Goal: Information Seeking & Learning: Learn about a topic

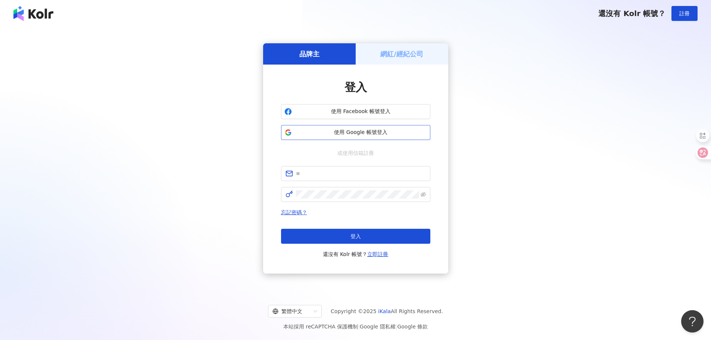
click at [362, 131] on span "使用 Google 帳號登入" at bounding box center [361, 132] width 132 height 7
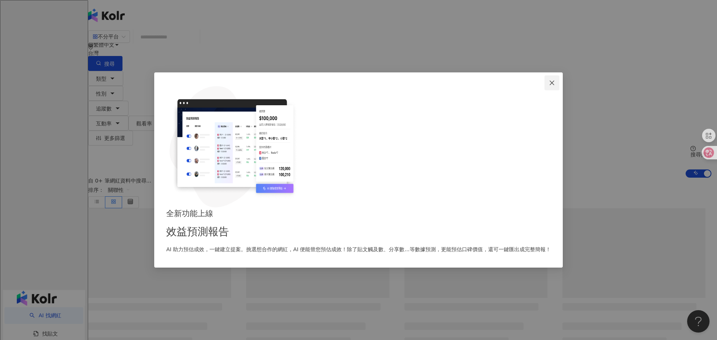
click at [550, 85] on icon "close" at bounding box center [552, 83] width 4 height 4
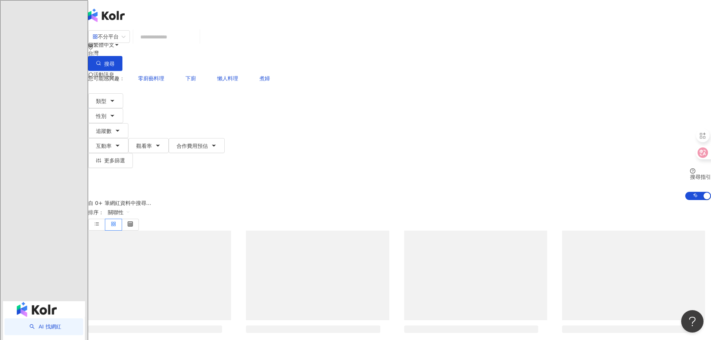
click at [197, 44] on input "search" at bounding box center [166, 37] width 60 height 14
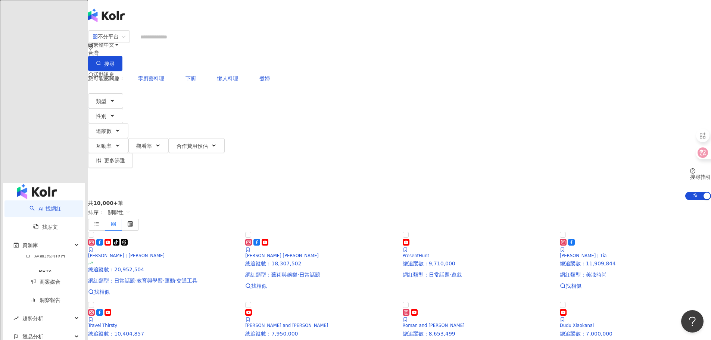
click at [197, 44] on input "search" at bounding box center [166, 37] width 60 height 14
paste input "**"
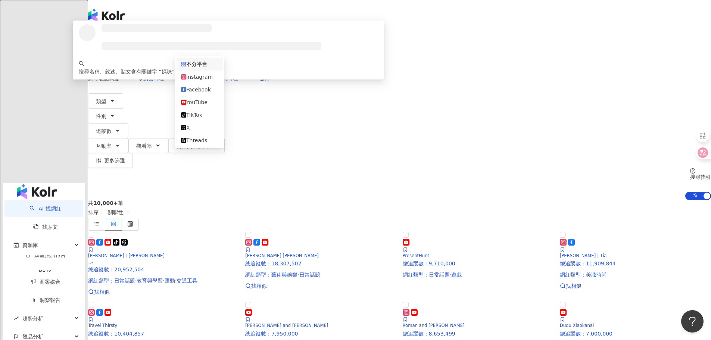
click at [119, 43] on div "不分平台" at bounding box center [106, 37] width 26 height 12
type input "**"
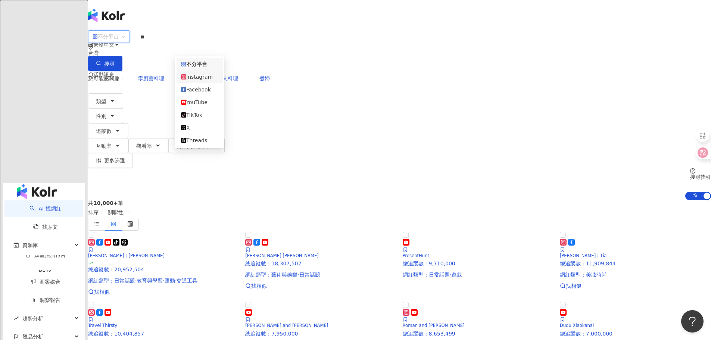
click at [193, 78] on div "Instagram" at bounding box center [199, 77] width 37 height 8
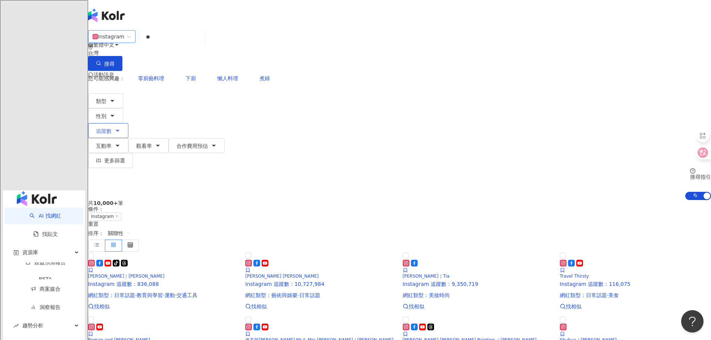
click at [112, 128] on span "追蹤數" at bounding box center [104, 131] width 16 height 6
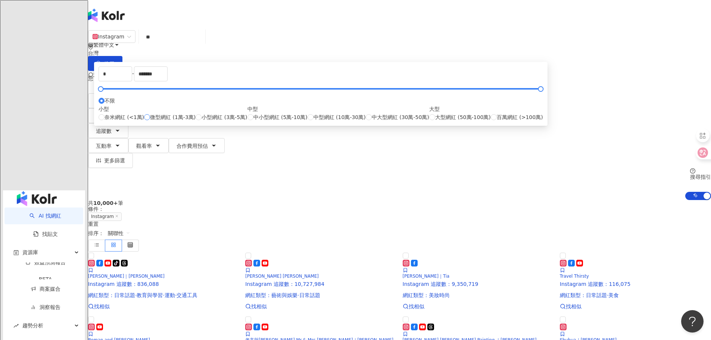
click at [196, 121] on span "微型網紅 (1萬-3萬)" at bounding box center [173, 117] width 46 height 8
type input "*****"
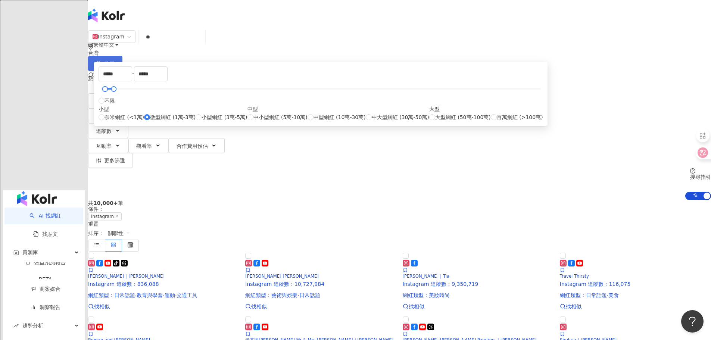
click at [122, 56] on button "搜尋" at bounding box center [105, 63] width 34 height 15
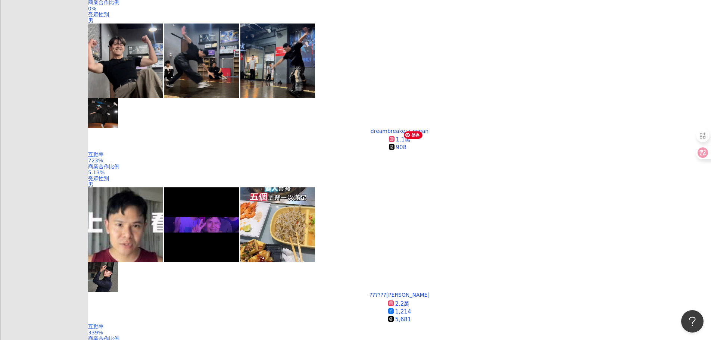
scroll to position [523, 0]
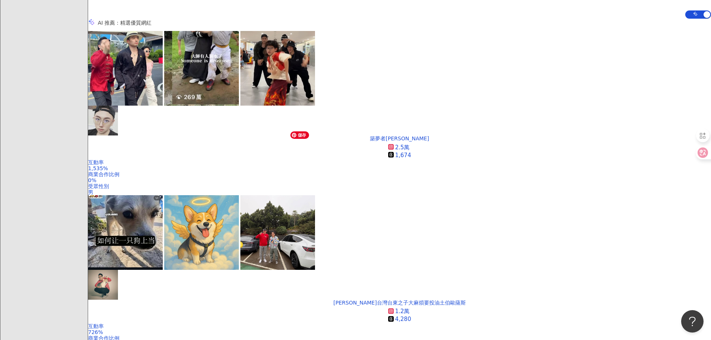
scroll to position [0, 0]
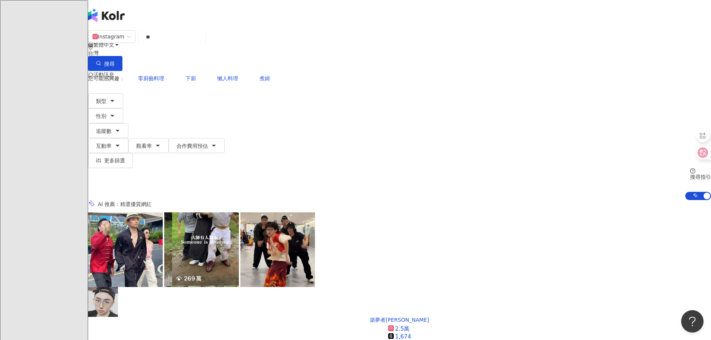
click at [112, 128] on span "追蹤數" at bounding box center [104, 131] width 16 height 6
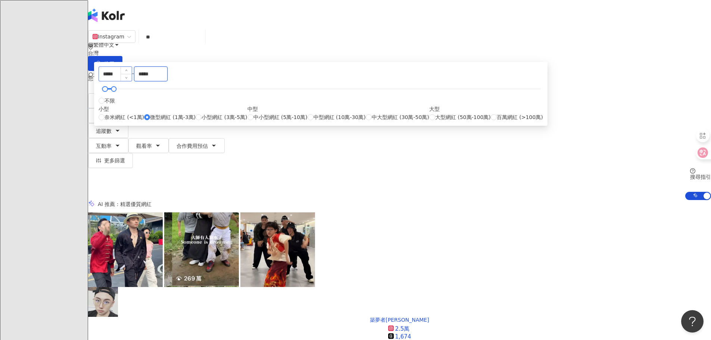
drag, startPoint x: 350, startPoint y: 115, endPoint x: 337, endPoint y: 115, distance: 12.7
click at [337, 115] on div "***** - ***** 不限 小型 奈米網紅 (<1萬) 微型網紅 (1萬-3萬) 小型網紅 (3萬-5萬) 中型 中小型網紅 (5萬-10萬) 中型網紅…" at bounding box center [321, 93] width 445 height 55
type input "*****"
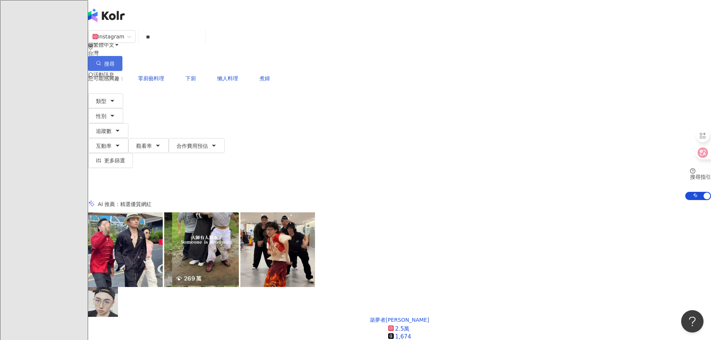
click at [122, 56] on button "搜尋" at bounding box center [105, 63] width 34 height 15
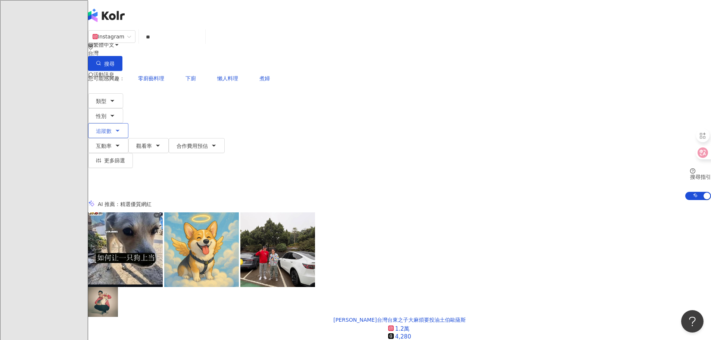
click at [128, 123] on button "追蹤數" at bounding box center [108, 130] width 40 height 15
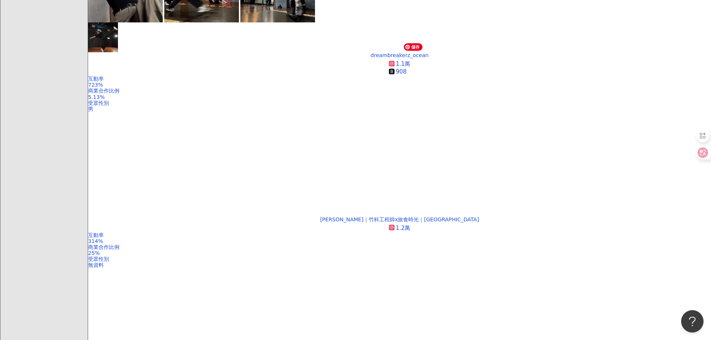
scroll to position [560, 0]
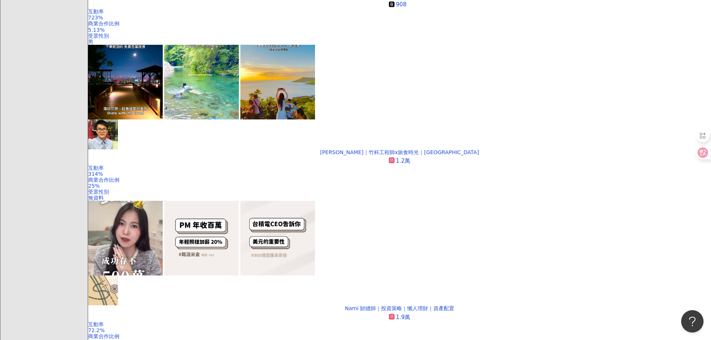
scroll to position [523, 0]
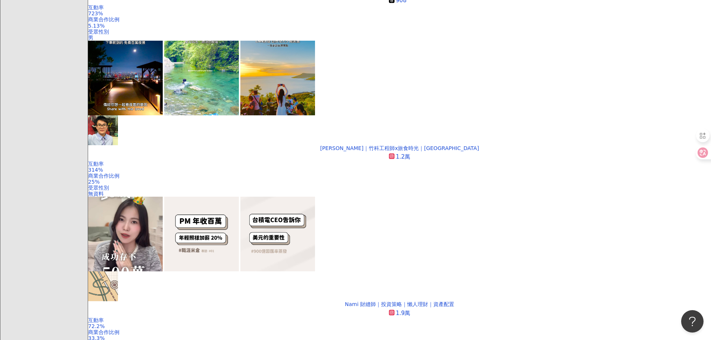
scroll to position [514, 0]
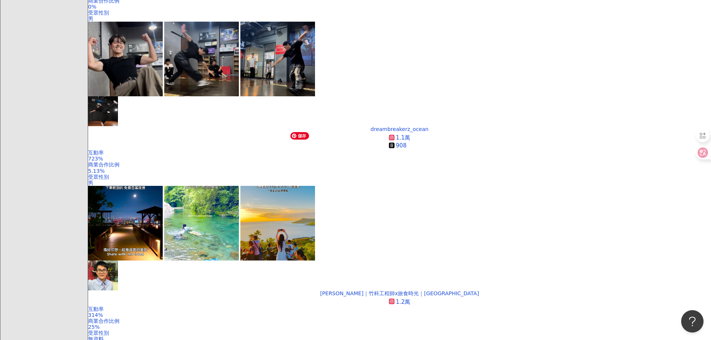
scroll to position [508, 0]
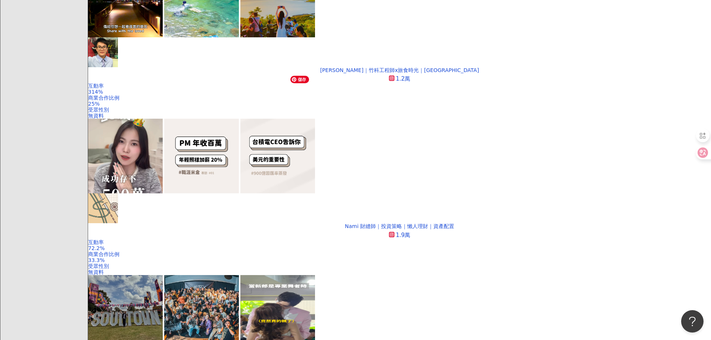
scroll to position [588, 0]
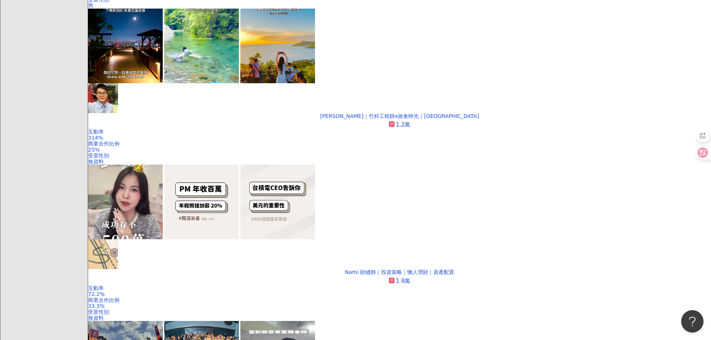
scroll to position [548, 0]
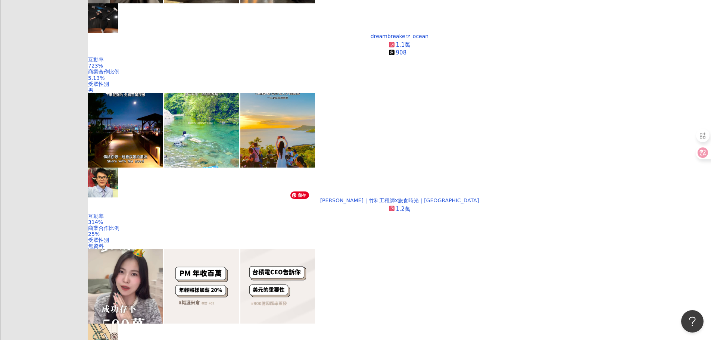
scroll to position [606, 0]
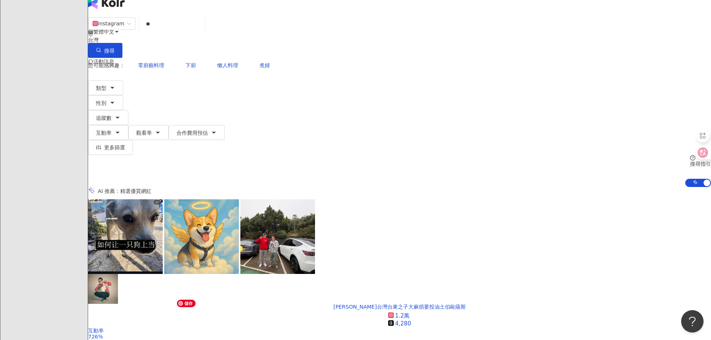
scroll to position [0, 0]
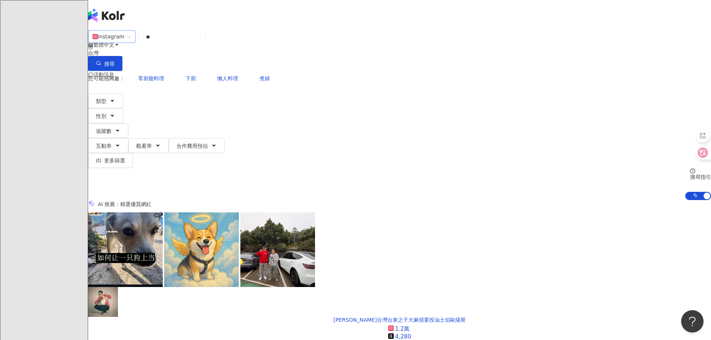
drag, startPoint x: 187, startPoint y: 48, endPoint x: 178, endPoint y: 48, distance: 9.0
click at [180, 49] on div "Instagram ** 台灣 搜尋 loading 搜尋名稱、敘述、貼文含有關鍵字 “ 媽咪 ” 的網紅" at bounding box center [399, 50] width 623 height 41
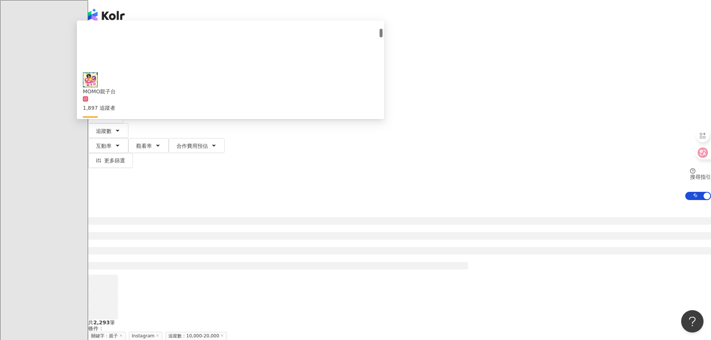
scroll to position [112, 0]
click at [119, 200] on div at bounding box center [399, 259] width 623 height 119
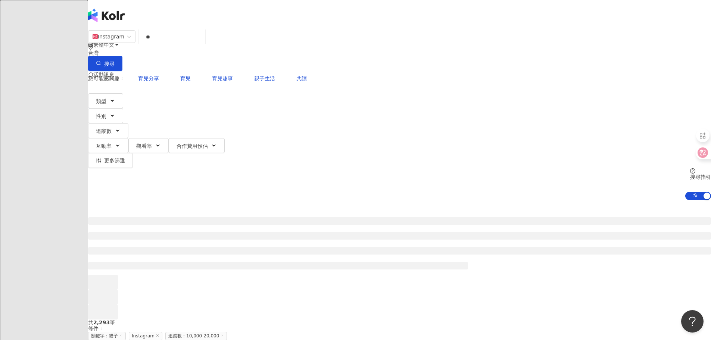
click at [202, 44] on input "**" at bounding box center [172, 37] width 60 height 14
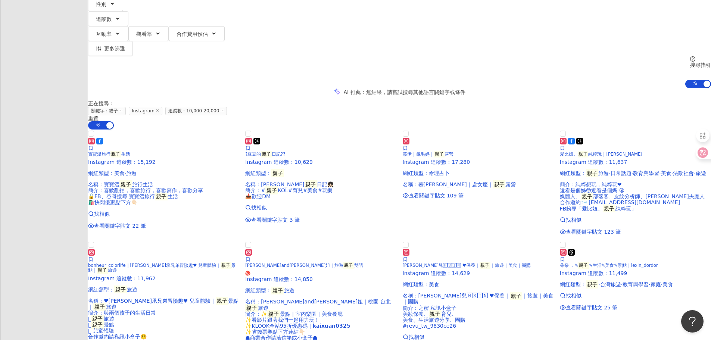
drag, startPoint x: 460, startPoint y: 152, endPoint x: 629, endPoint y: 159, distance: 169.3
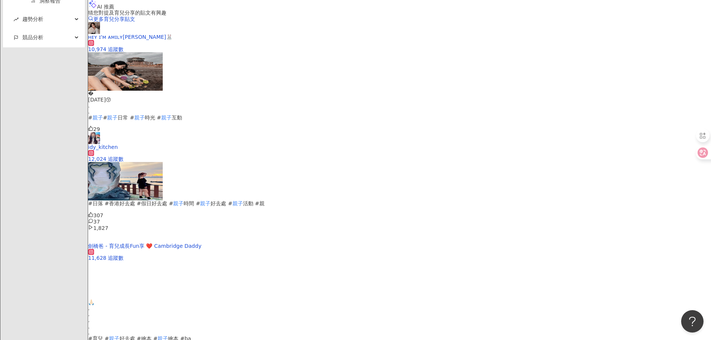
scroll to position [635, 0]
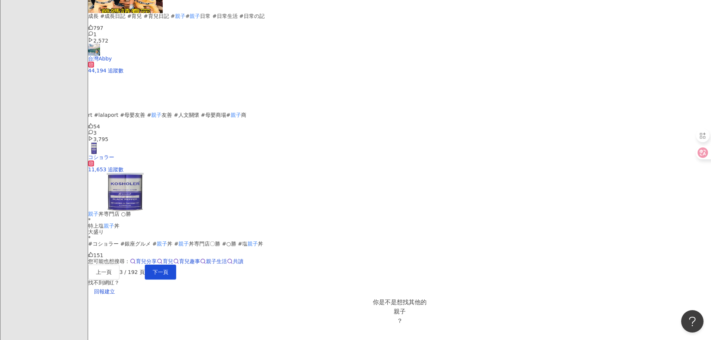
scroll to position [720, 0]
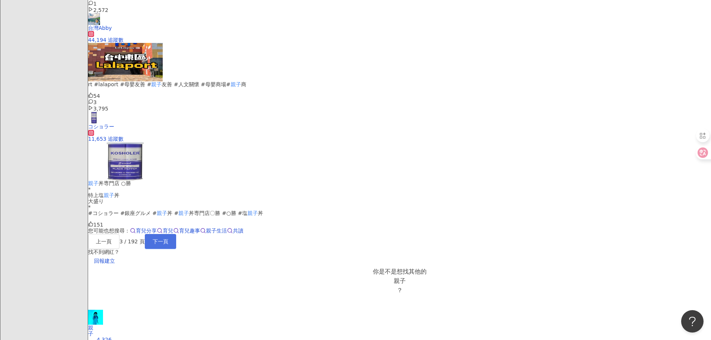
click at [168, 241] on span "下一頁" at bounding box center [161, 242] width 16 height 6
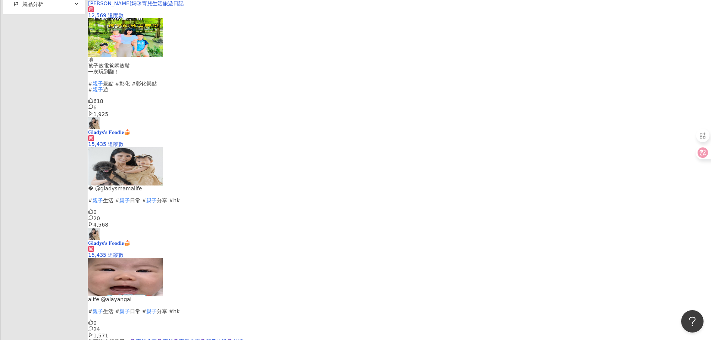
scroll to position [672, 0]
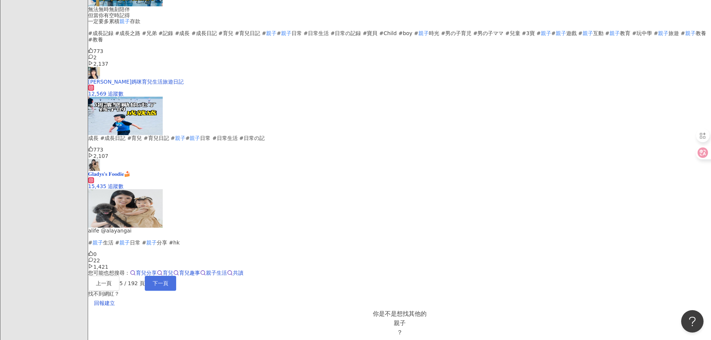
click at [168, 281] on span "下一頁" at bounding box center [161, 283] width 16 height 6
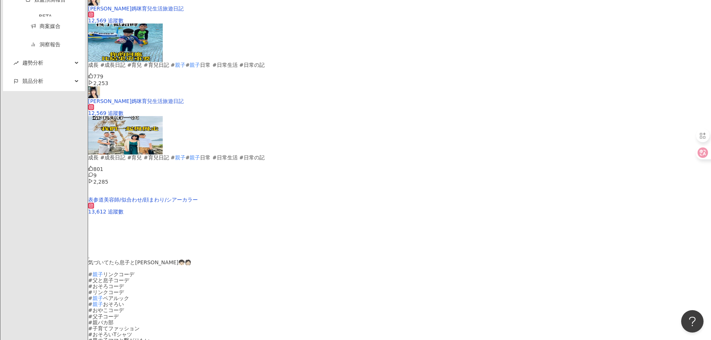
scroll to position [635, 0]
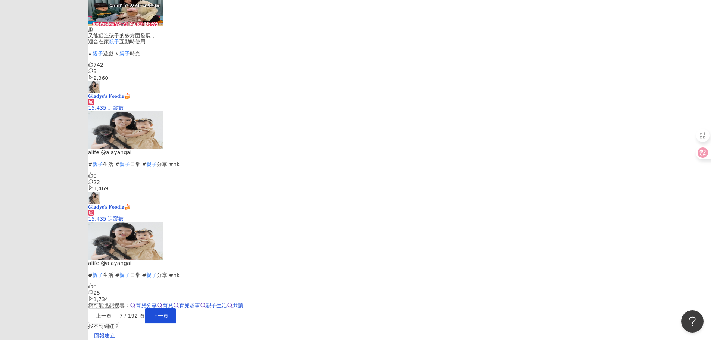
scroll to position [719, 0]
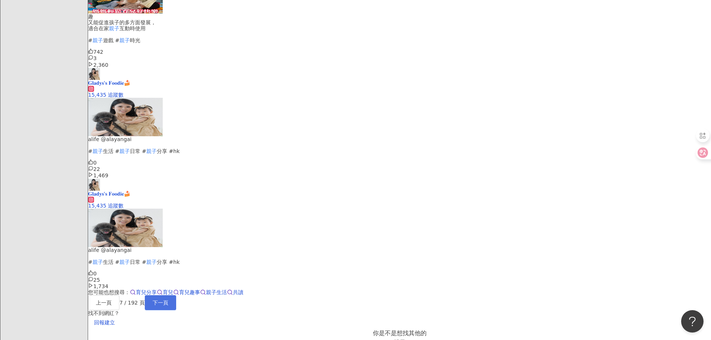
click at [168, 300] on span "下一頁" at bounding box center [161, 303] width 16 height 6
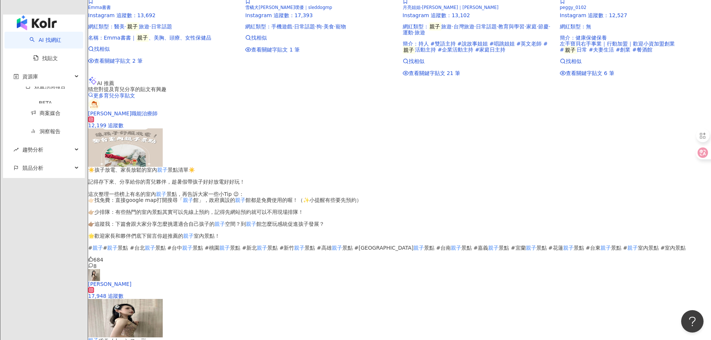
scroll to position [675, 0]
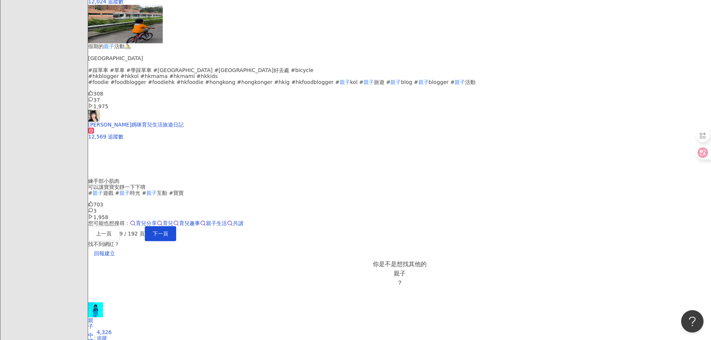
scroll to position [782, 0]
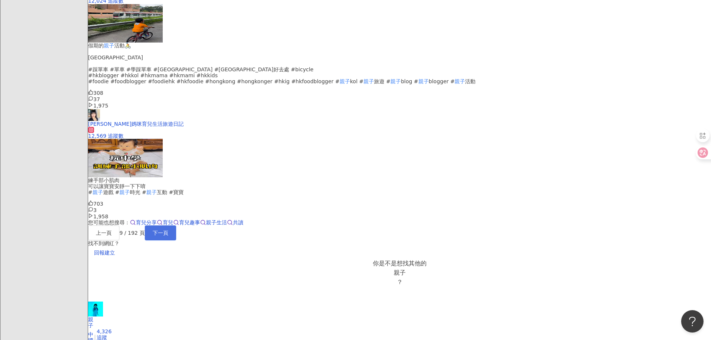
click at [176, 225] on button "下一頁" at bounding box center [160, 232] width 31 height 15
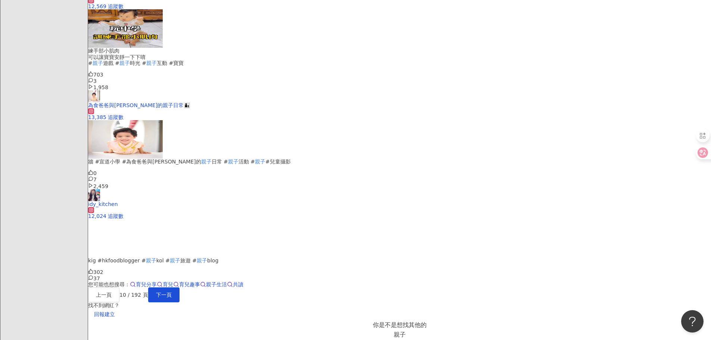
scroll to position [655, 0]
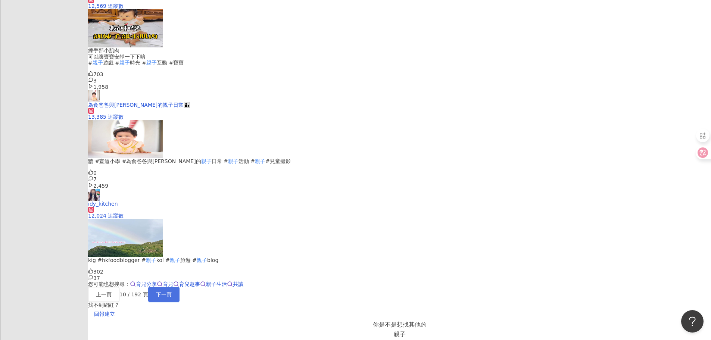
click at [172, 298] on span "下一頁" at bounding box center [164, 295] width 16 height 6
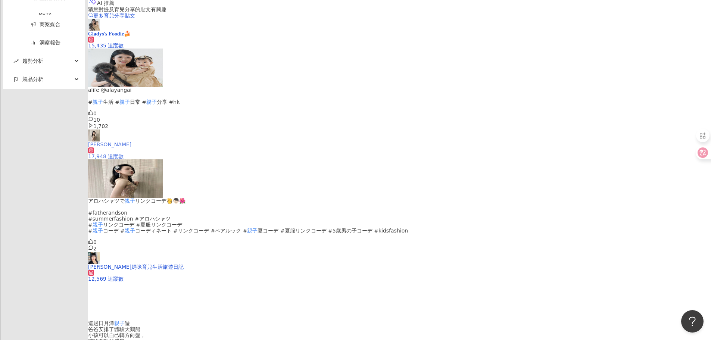
scroll to position [635, 0]
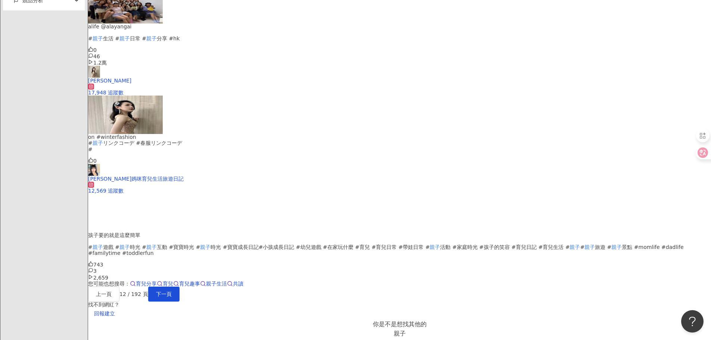
scroll to position [709, 0]
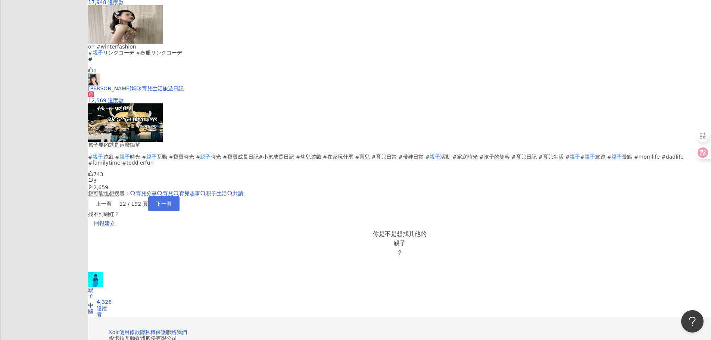
click at [172, 207] on span "下一頁" at bounding box center [164, 204] width 16 height 6
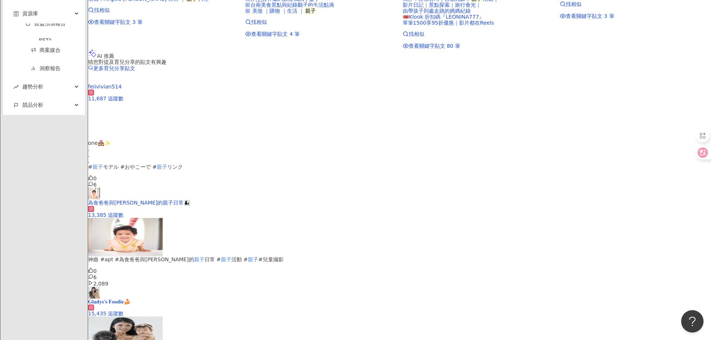
scroll to position [734, 0]
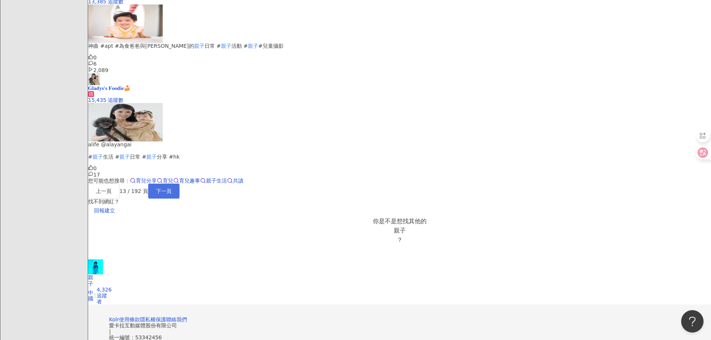
click at [172, 194] on span "下一頁" at bounding box center [164, 191] width 16 height 6
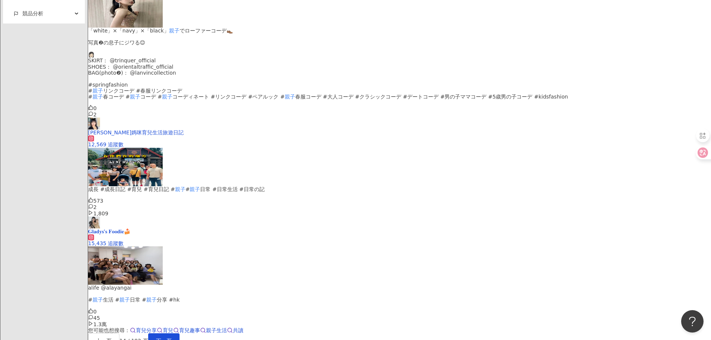
scroll to position [643, 0]
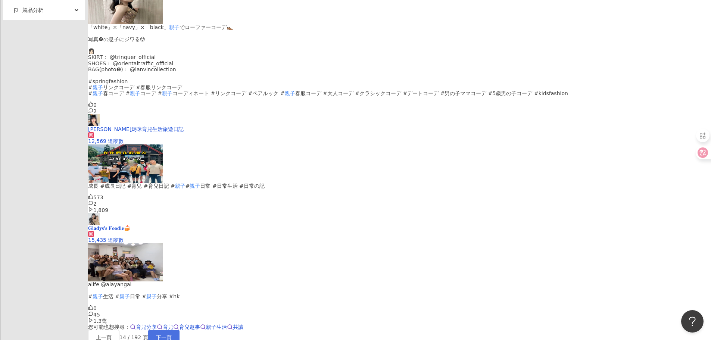
click at [172, 334] on span "下一頁" at bounding box center [164, 337] width 16 height 6
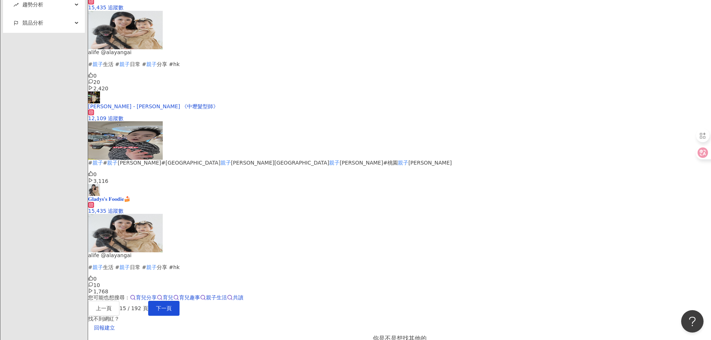
scroll to position [635, 0]
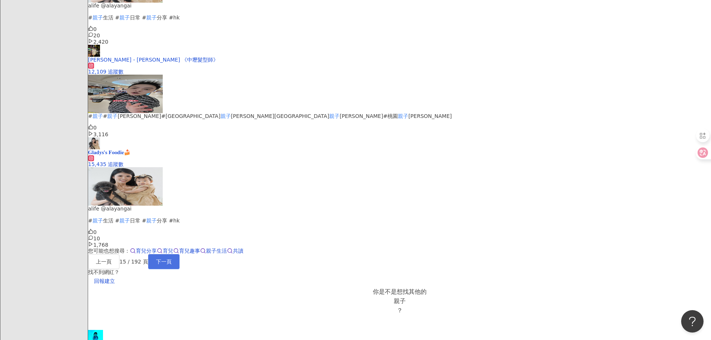
click at [180, 269] on button "下一頁" at bounding box center [163, 261] width 31 height 15
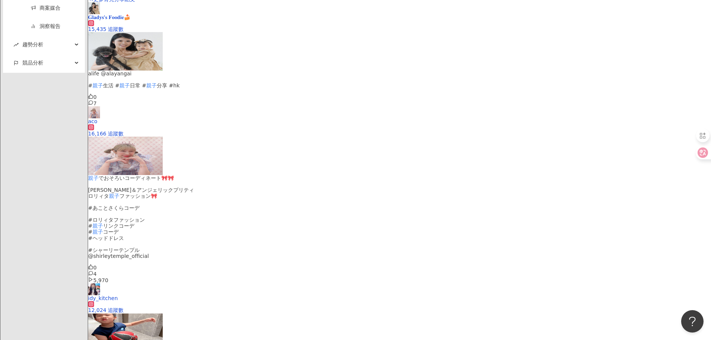
scroll to position [597, 0]
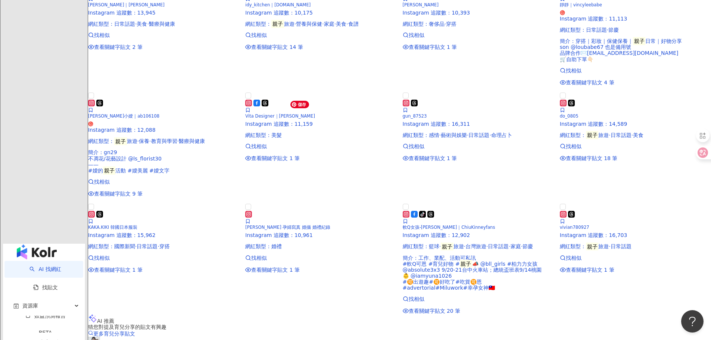
scroll to position [0, 0]
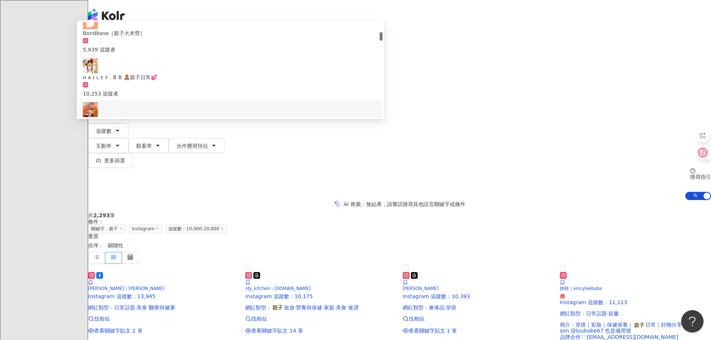
click at [202, 44] on input "**" at bounding box center [172, 37] width 60 height 14
paste input "search"
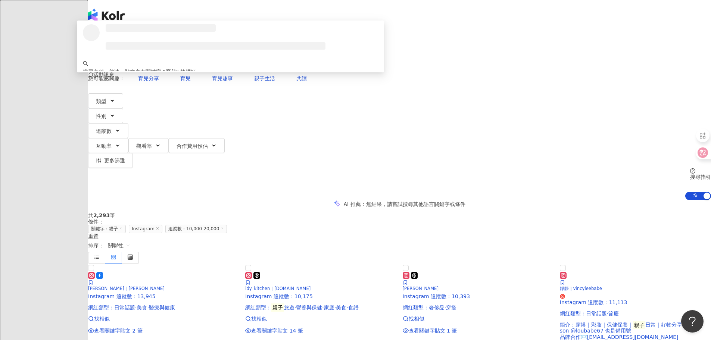
click at [202, 44] on input "**" at bounding box center [172, 37] width 60 height 14
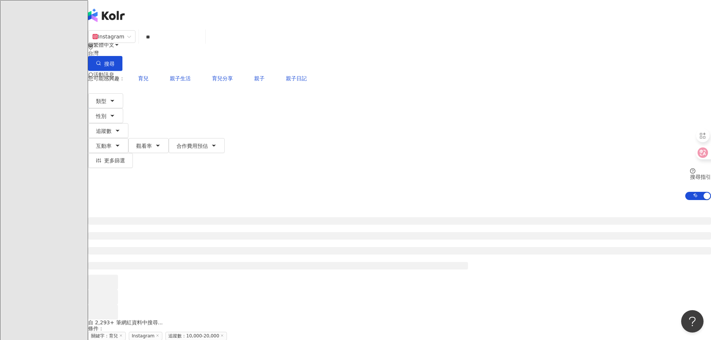
type input "**"
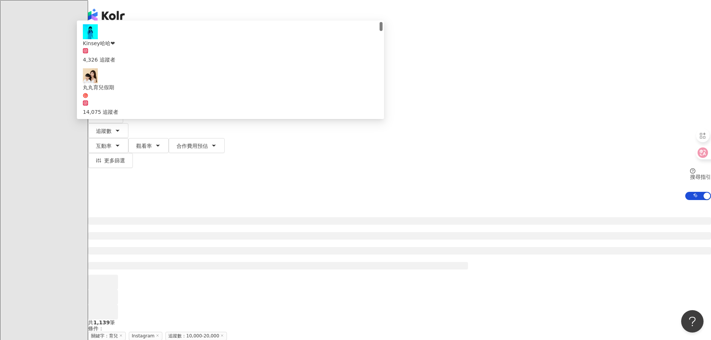
drag, startPoint x: 106, startPoint y: 155, endPoint x: 131, endPoint y: 160, distance: 25.8
click at [109, 200] on div at bounding box center [399, 259] width 623 height 119
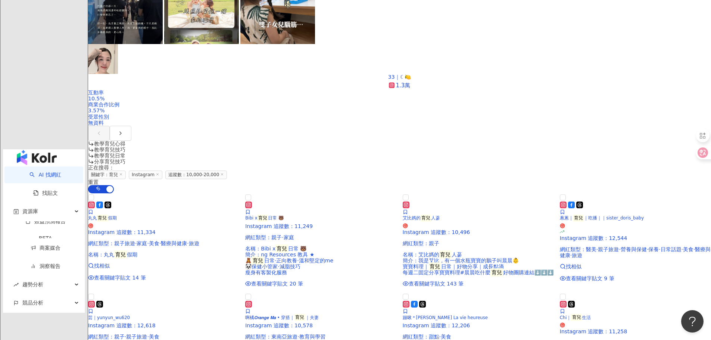
scroll to position [788, 0]
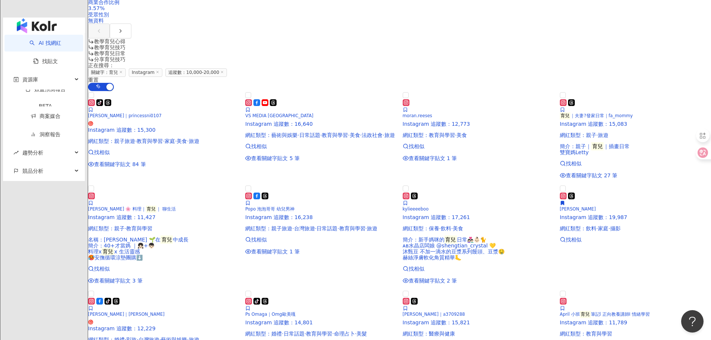
scroll to position [764, 0]
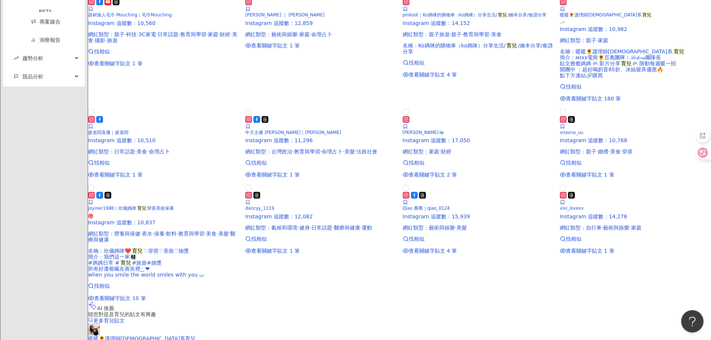
scroll to position [880, 0]
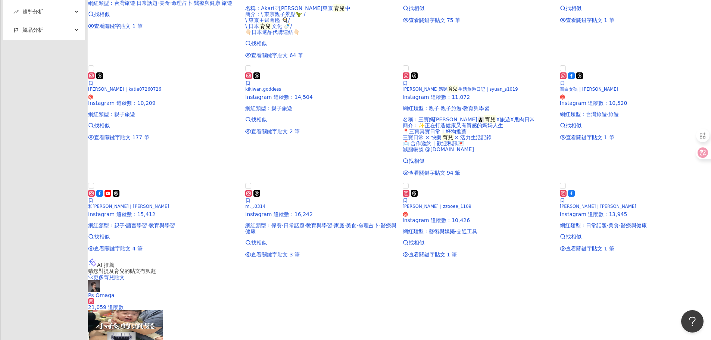
scroll to position [837, 0]
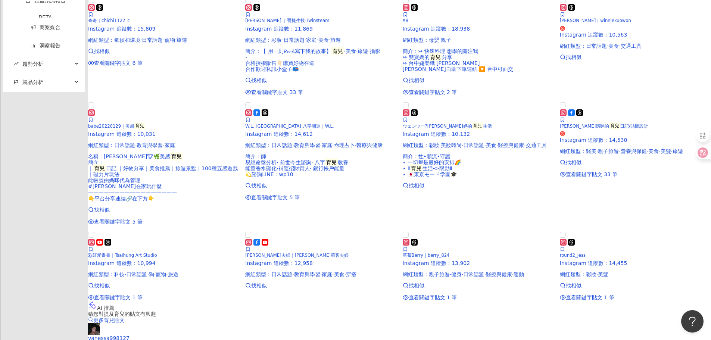
scroll to position [846, 0]
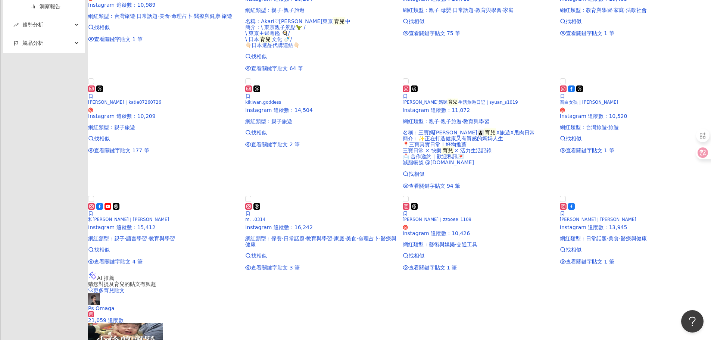
scroll to position [874, 0]
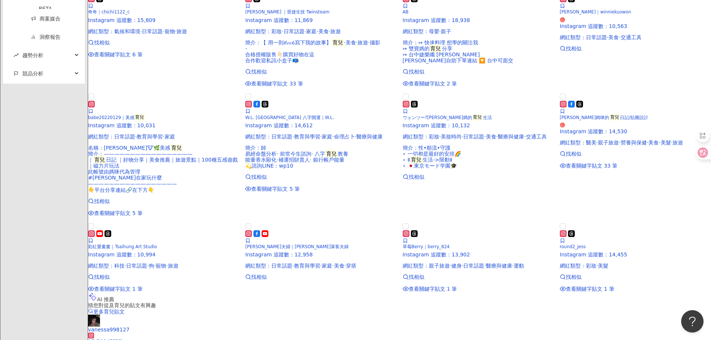
scroll to position [846, 0]
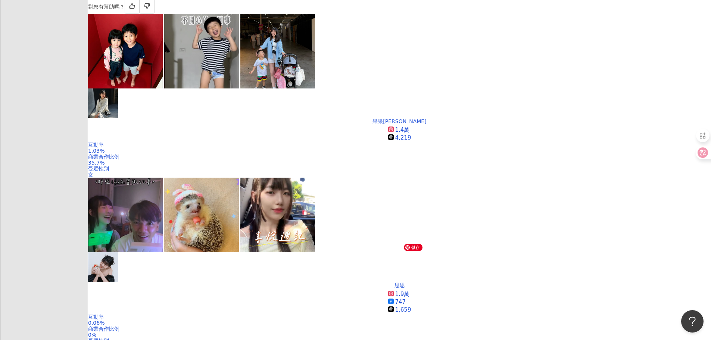
scroll to position [225, 0]
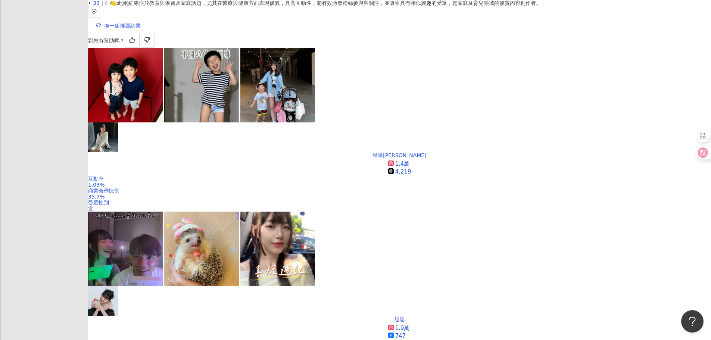
drag, startPoint x: 361, startPoint y: 186, endPoint x: 648, endPoint y: 171, distance: 287.1
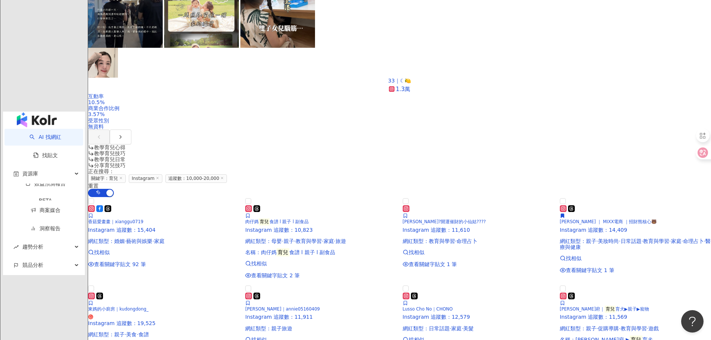
scroll to position [822, 0]
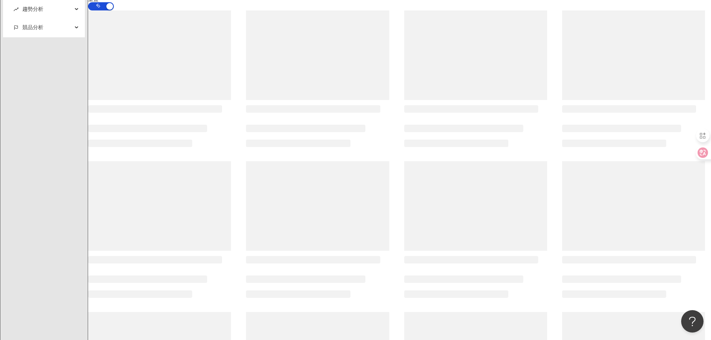
scroll to position [677, 0]
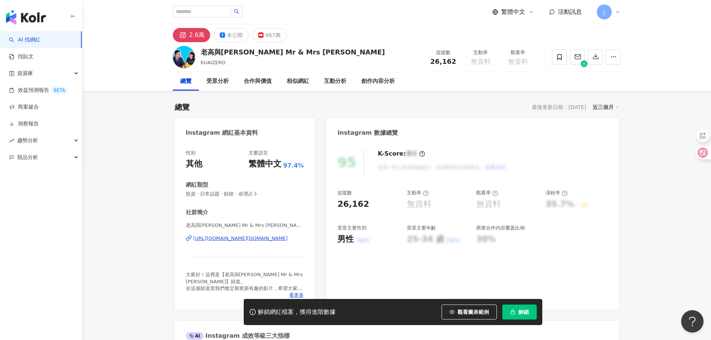
click at [258, 237] on div "https://www.instagram.com/mr.and.mrs.gao/" at bounding box center [240, 238] width 94 height 7
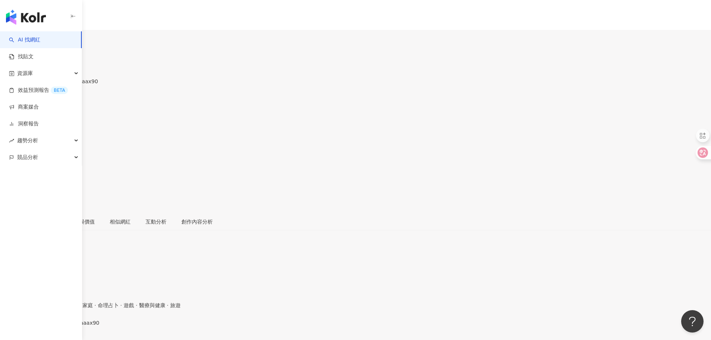
click at [66, 326] on div "https://www.instagram.com/imaaaaax90/" at bounding box center [36, 329] width 58 height 6
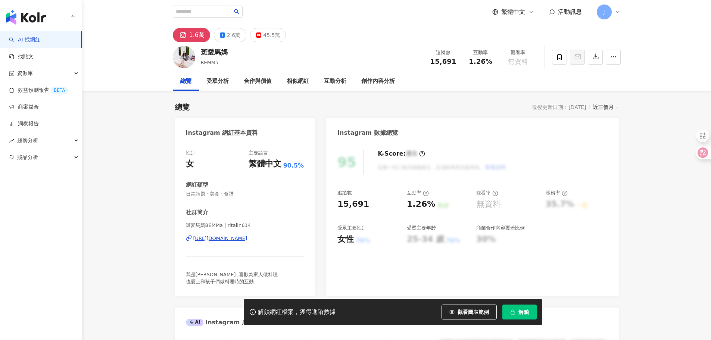
click at [248, 236] on div "[URL][DOMAIN_NAME]" at bounding box center [220, 238] width 54 height 7
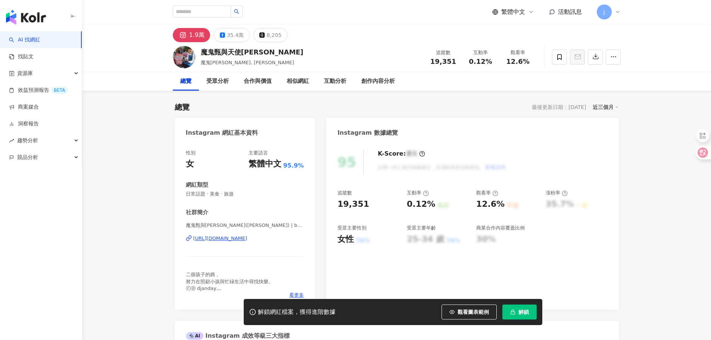
drag, startPoint x: 293, startPoint y: 173, endPoint x: 259, endPoint y: 237, distance: 72.8
click at [248, 237] on div "https://www.instagram.com/bajenny/" at bounding box center [220, 238] width 54 height 7
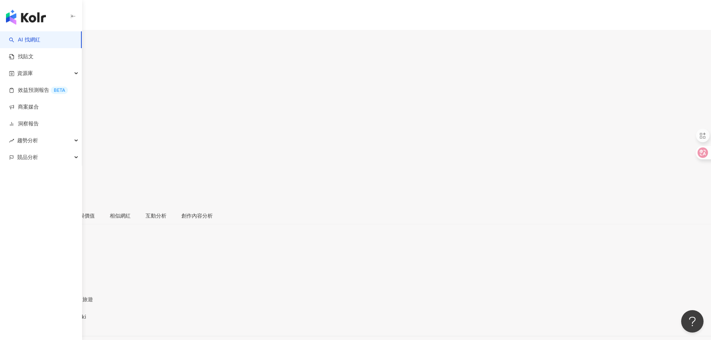
click at [66, 320] on div "https://www.instagram.com/spirit_yuki/" at bounding box center [36, 323] width 58 height 6
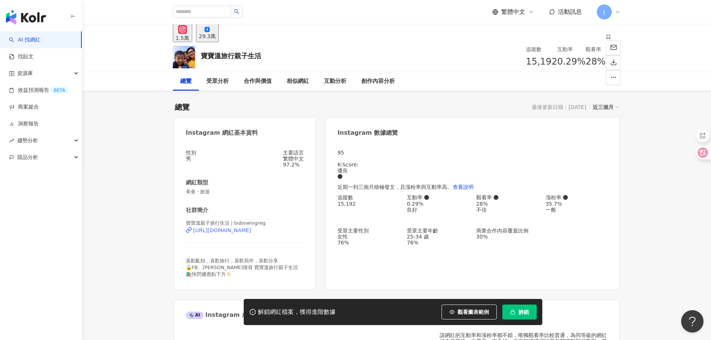
click at [242, 233] on div "https://www.instagram.com/bobowingreg/" at bounding box center [222, 230] width 58 height 6
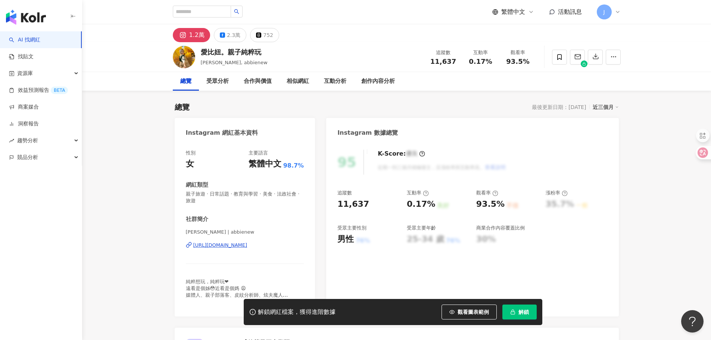
click at [243, 241] on div "Abbie Tam | abbienew https://www.instagram.com/abbienew/" at bounding box center [245, 251] width 118 height 44
drag, startPoint x: 242, startPoint y: 246, endPoint x: 213, endPoint y: 188, distance: 65.1
click at [242, 247] on div "https://www.instagram.com/abbienew/" at bounding box center [220, 245] width 54 height 7
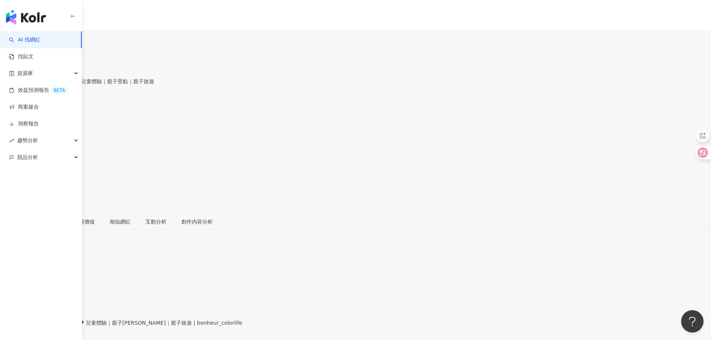
drag, startPoint x: 267, startPoint y: 238, endPoint x: 258, endPoint y: 193, distance: 46.1
click at [66, 326] on div "[URL][DOMAIN_NAME]" at bounding box center [36, 329] width 58 height 6
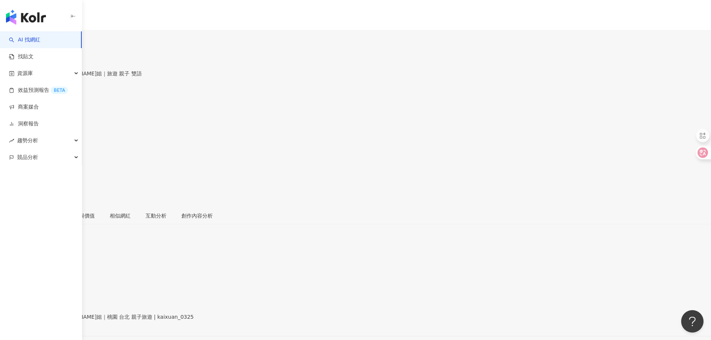
click at [66, 320] on div "[URL][DOMAIN_NAME]" at bounding box center [36, 323] width 58 height 6
click at [66, 326] on div "[URL][DOMAIN_NAME]" at bounding box center [36, 329] width 58 height 6
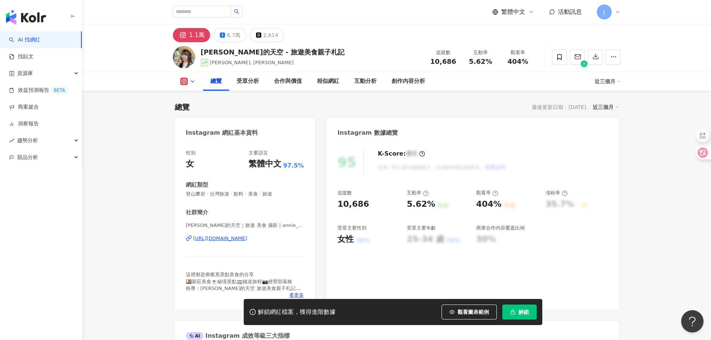
click at [248, 238] on div "https://www.instagram.com/annie_love_travel/" at bounding box center [220, 238] width 54 height 7
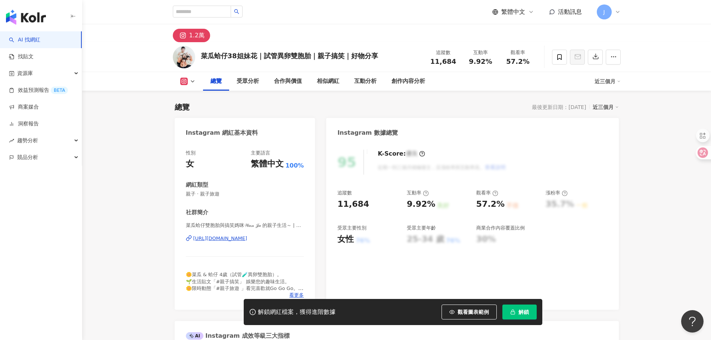
click at [241, 240] on div "[URL][DOMAIN_NAME]" at bounding box center [220, 238] width 54 height 7
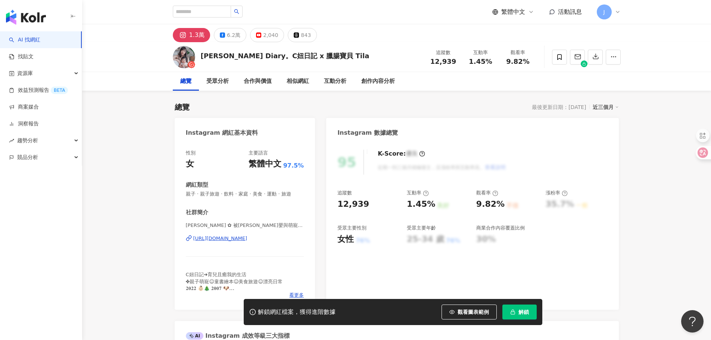
click at [248, 242] on div "https://www.instagram.com/aboutclaire/" at bounding box center [220, 238] width 54 height 7
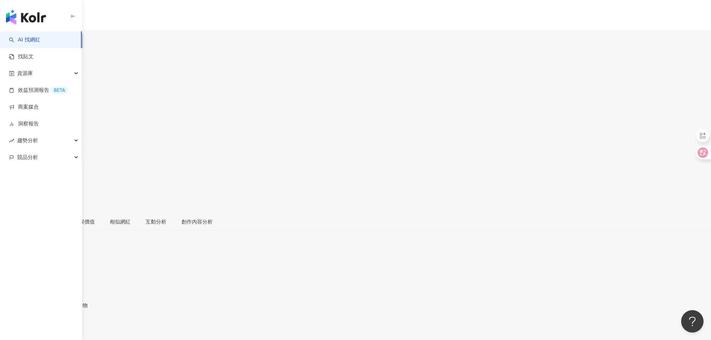
click at [66, 326] on div "https://www.instagram.com/sleddogmp/" at bounding box center [36, 329] width 58 height 6
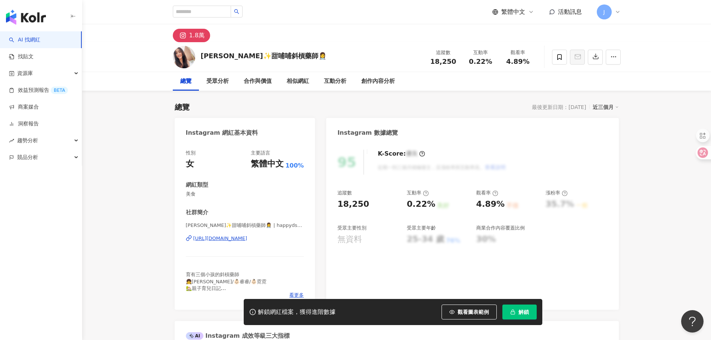
click at [248, 240] on div "https://www.instagram.com/happydstory" at bounding box center [220, 238] width 54 height 7
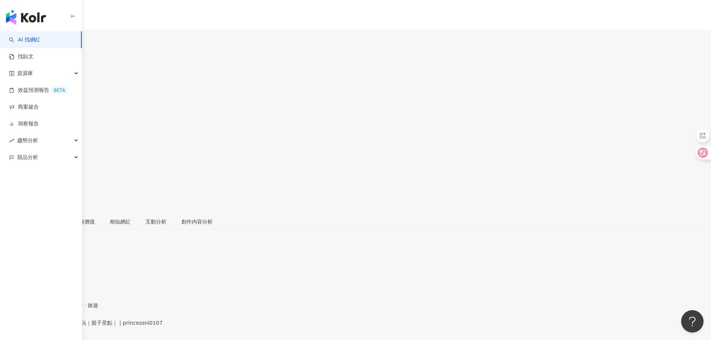
click at [66, 326] on div "[URL][DOMAIN_NAME]" at bounding box center [36, 329] width 58 height 6
click at [66, 326] on div "https://www.instagram.com/kudongdong_/" at bounding box center [36, 329] width 58 height 6
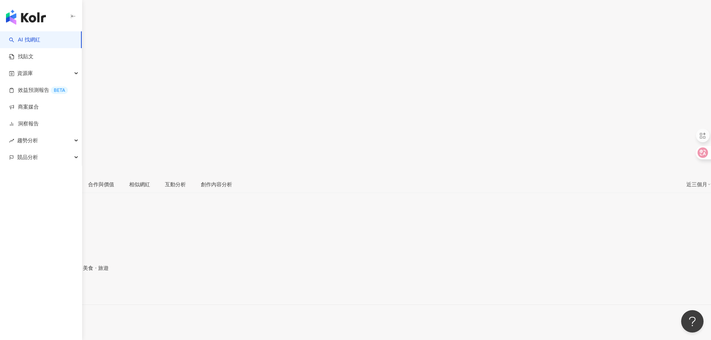
click at [66, 289] on div "[URL][DOMAIN_NAME]" at bounding box center [36, 292] width 58 height 6
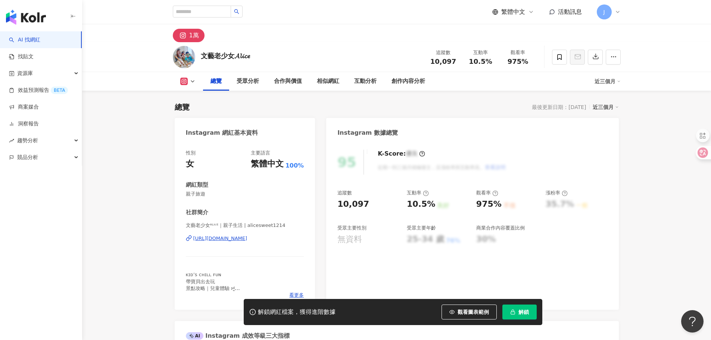
click at [248, 240] on div "https://www.instagram.com/alicesweet1214/" at bounding box center [220, 238] width 54 height 7
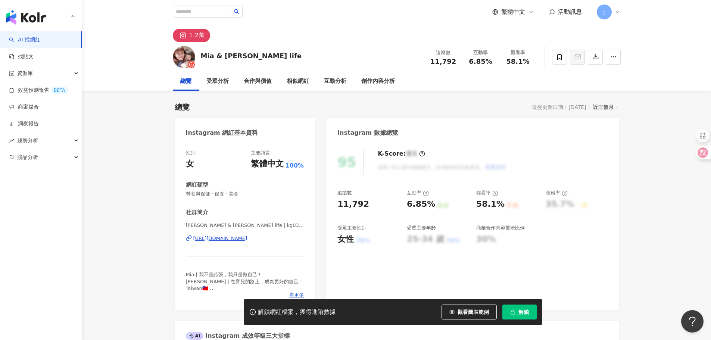
scroll to position [37, 0]
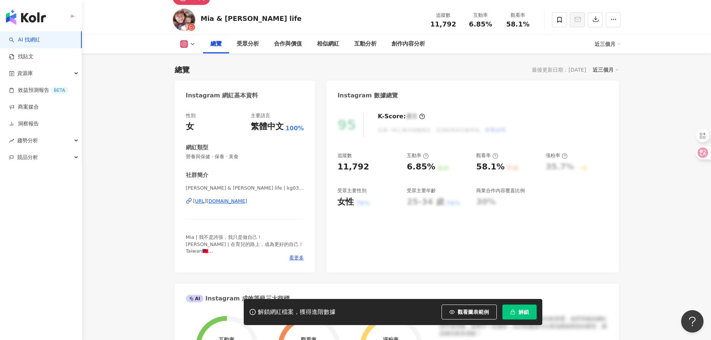
drag, startPoint x: 241, startPoint y: 202, endPoint x: 238, endPoint y: 195, distance: 7.9
click at [241, 202] on div "[URL][DOMAIN_NAME]" at bounding box center [220, 201] width 54 height 7
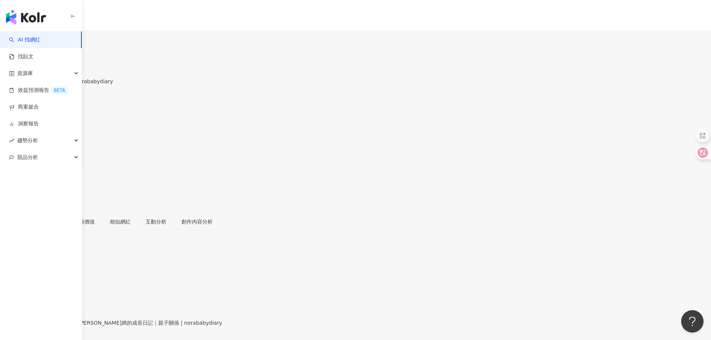
click at [66, 326] on div "https://www.instagram.com/norababydiary/" at bounding box center [36, 329] width 58 height 6
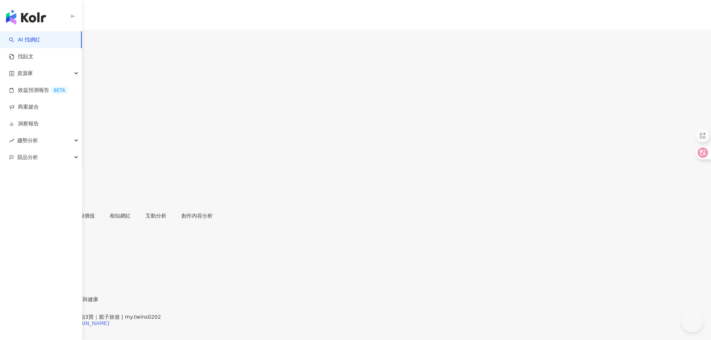
click at [109, 320] on div "https://www.instagram.com/my.twins0202/" at bounding box center [58, 323] width 102 height 6
click at [249, 314] on div "左左媽咪VS湋小寶 | honey1117 https://www.instagram.com/honey1117/" at bounding box center [355, 329] width 711 height 31
click at [66, 320] on div "https://www.instagram.com/honey1117/" at bounding box center [36, 323] width 58 height 6
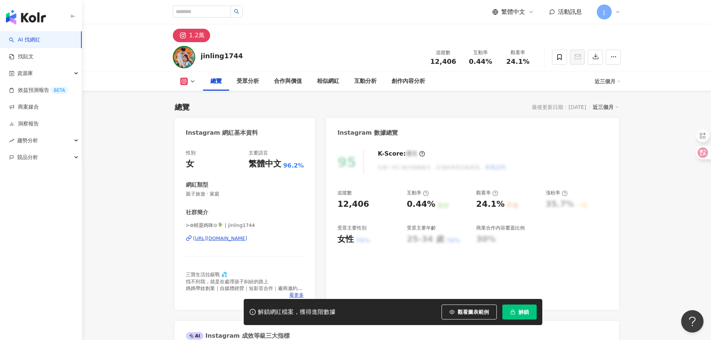
click at [245, 237] on div "[URL][DOMAIN_NAME]" at bounding box center [220, 238] width 54 height 7
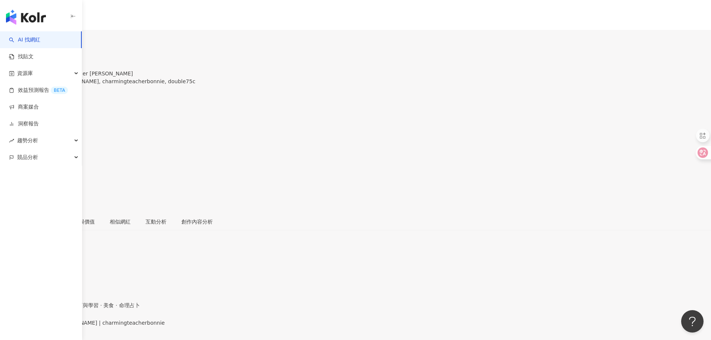
click at [66, 326] on div "https://www.instagram.com/charmingteacherbonnie/" at bounding box center [36, 329] width 58 height 6
click at [66, 326] on div "[URL][DOMAIN_NAME]" at bounding box center [36, 329] width 58 height 6
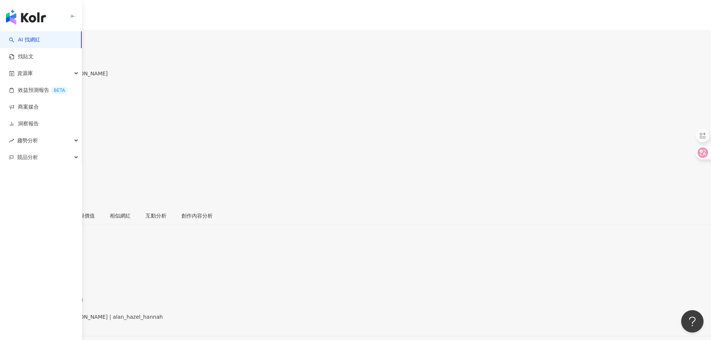
drag, startPoint x: 249, startPoint y: 237, endPoint x: 212, endPoint y: 0, distance: 240.0
click at [66, 320] on div "[URL][DOMAIN_NAME]" at bounding box center [36, 323] width 58 height 6
click at [66, 320] on div "https://www.instagram.com/hu_bao_ma/" at bounding box center [36, 323] width 58 height 6
click at [66, 326] on div "https://www.instagram.com/cuteavy/" at bounding box center [36, 329] width 58 height 6
click at [66, 326] on div "[URL][DOMAIN_NAME]" at bounding box center [36, 329] width 58 height 6
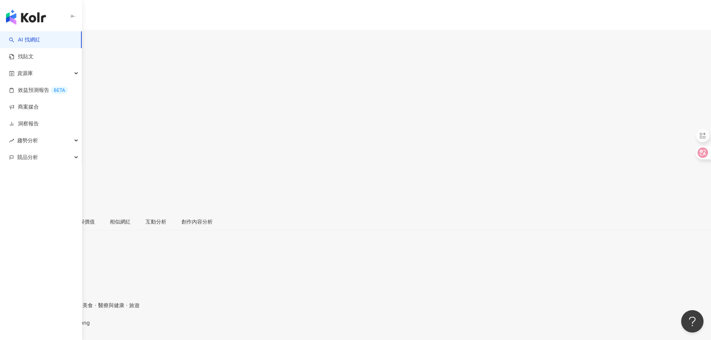
click at [66, 326] on div "https://www.instagram.com/maazong/" at bounding box center [36, 329] width 58 height 6
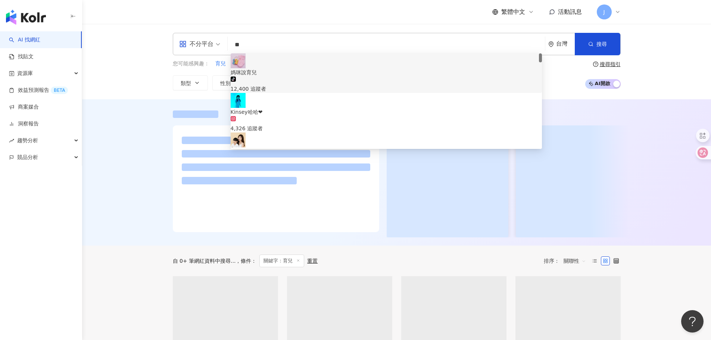
drag, startPoint x: 249, startPoint y: 46, endPoint x: 228, endPoint y: 45, distance: 21.0
click at [228, 45] on div "不分平台 ** 台灣 搜尋 381cdb91-75c0-4019-871e-2914efcaffe9 a632ec80-f52b-47a2-b74c-d0db…" at bounding box center [397, 44] width 448 height 22
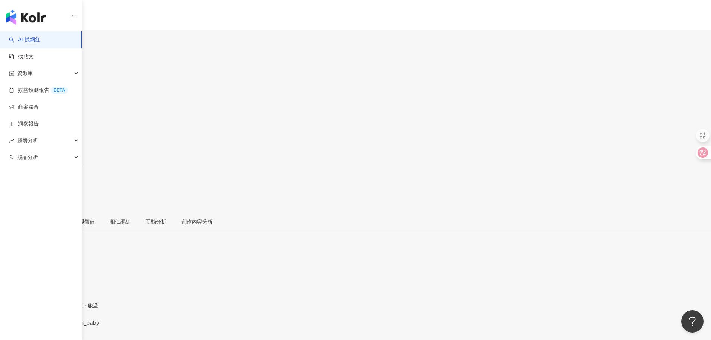
click at [66, 326] on div "https://www.instagram.com/my_owen_baby/" at bounding box center [36, 329] width 58 height 6
click at [66, 320] on div "[URL][DOMAIN_NAME]" at bounding box center [36, 323] width 58 height 6
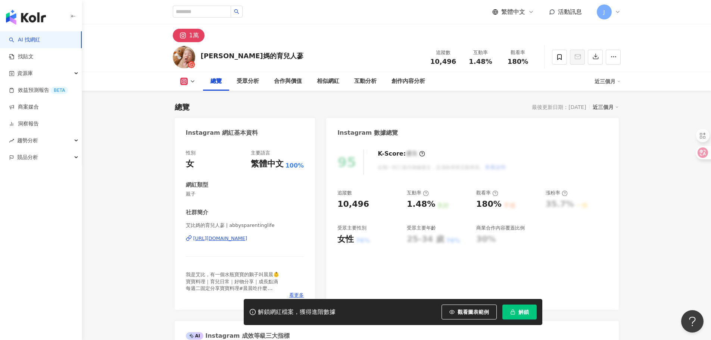
click at [234, 236] on div "https://www.instagram.com/abbysparentinglife/" at bounding box center [220, 238] width 54 height 7
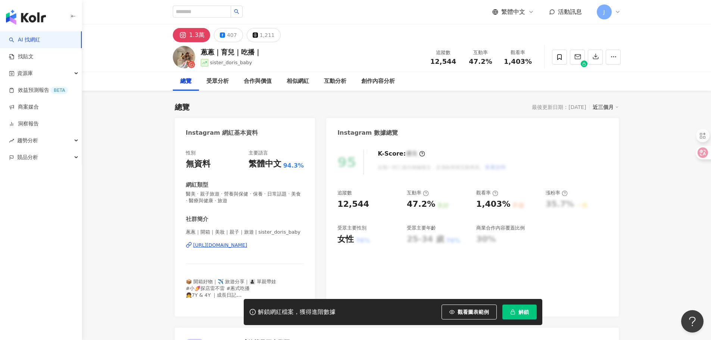
click at [248, 246] on div "https://www.instagram.com/sister_doris_baby/" at bounding box center [220, 245] width 54 height 7
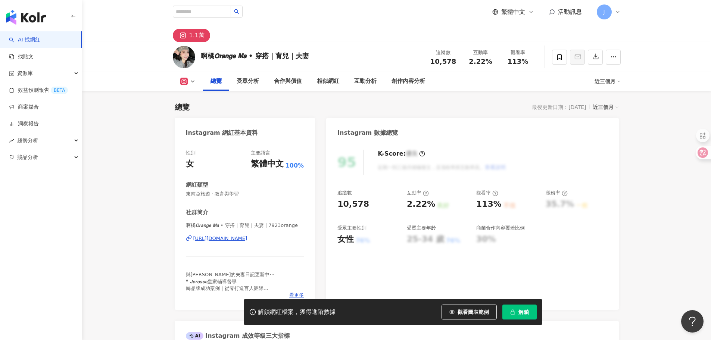
click at [248, 238] on div "https://www.instagram.com/7923orange/" at bounding box center [220, 238] width 54 height 7
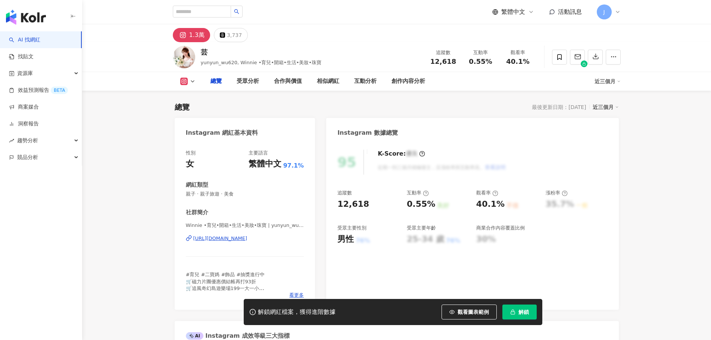
click at [248, 241] on div "[URL][DOMAIN_NAME]" at bounding box center [220, 238] width 54 height 7
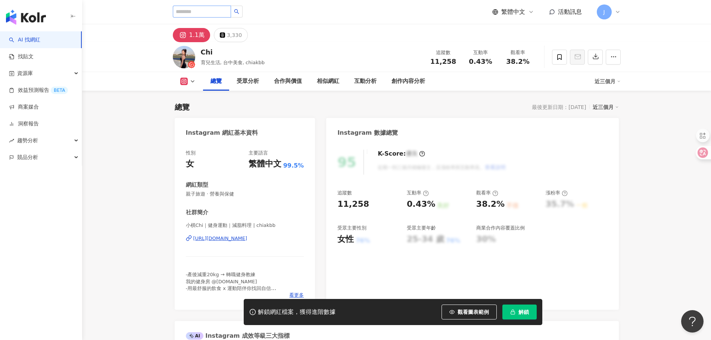
drag, startPoint x: 241, startPoint y: 237, endPoint x: 205, endPoint y: 13, distance: 226.8
click at [241, 237] on div "https://www.instagram.com/chiakbb/" at bounding box center [220, 238] width 54 height 7
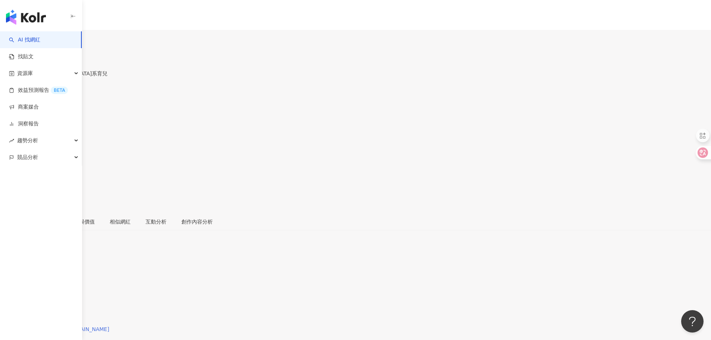
click at [109, 326] on div "[URL][DOMAIN_NAME][DOMAIN_NAME]" at bounding box center [58, 329] width 102 height 6
click at [66, 326] on div "https://www.instagram.com/joyiner1988/" at bounding box center [36, 329] width 58 height 6
click at [66, 320] on div "https://www.instagram.com/karihuang1220/" at bounding box center [36, 323] width 58 height 6
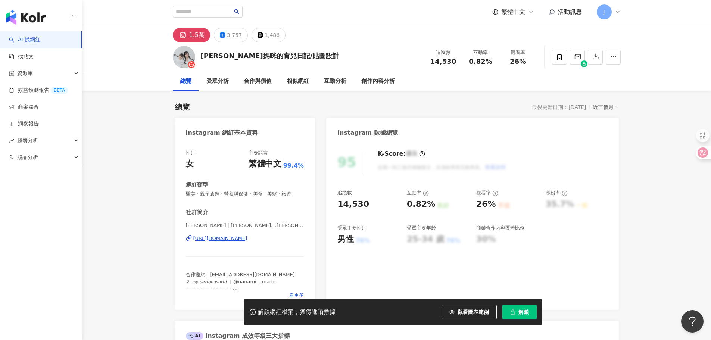
click at [248, 239] on div "https://www.instagram.com/naomi._.huang/" at bounding box center [220, 238] width 54 height 7
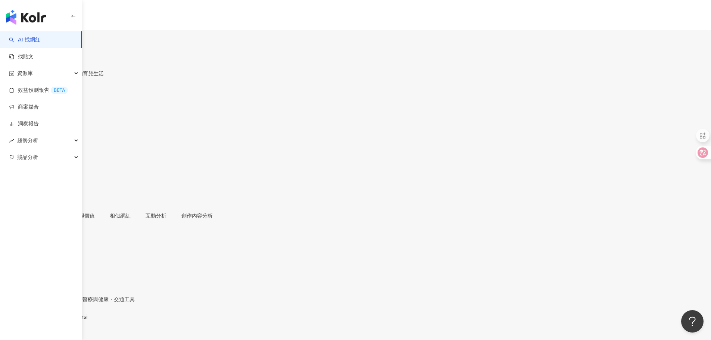
click at [66, 320] on div "https://www.instagram.com/_ewf_feheursi/" at bounding box center [36, 323] width 58 height 6
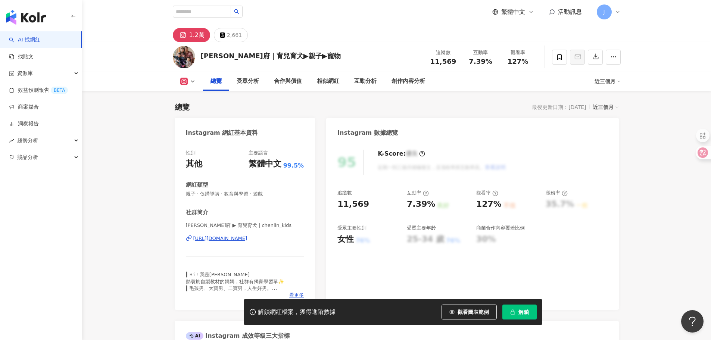
click at [232, 238] on div "https://www.instagram.com/chenlin_kids/" at bounding box center [220, 238] width 54 height 7
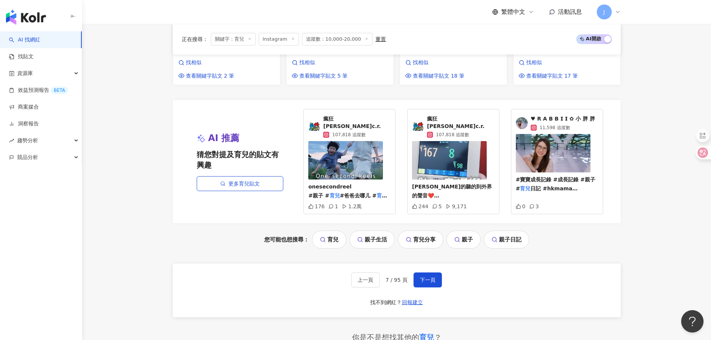
scroll to position [829, 0]
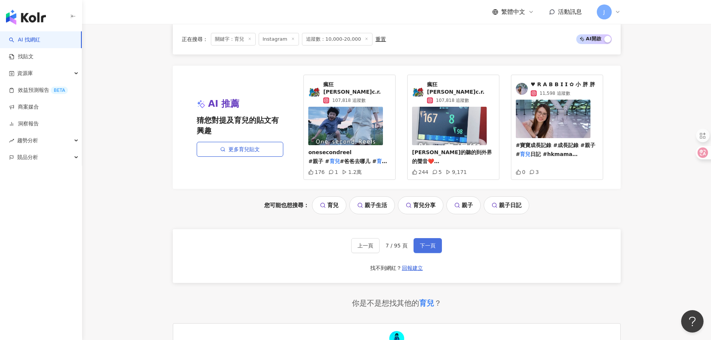
click at [429, 238] on button "下一頁" at bounding box center [428, 245] width 28 height 15
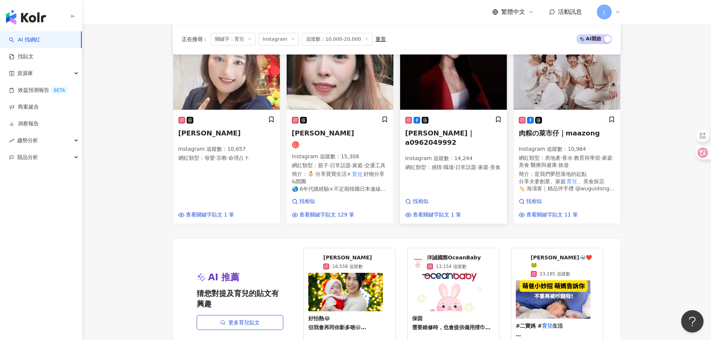
scroll to position [779, 0]
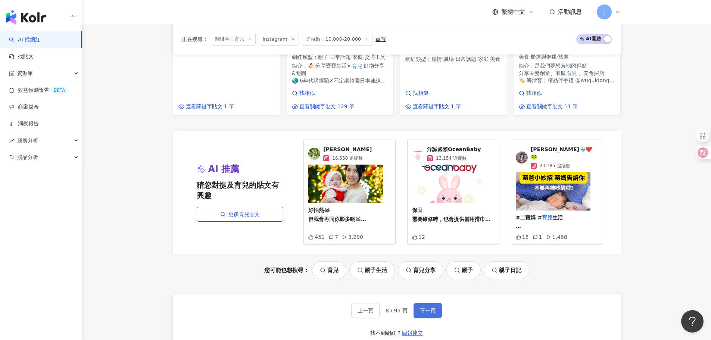
click at [423, 308] on span "下一頁" at bounding box center [428, 311] width 16 height 6
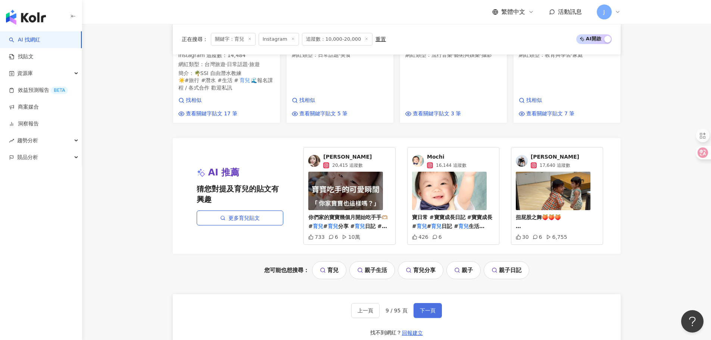
drag, startPoint x: 427, startPoint y: 299, endPoint x: 387, endPoint y: 221, distance: 86.8
click at [427, 308] on span "下一頁" at bounding box center [428, 311] width 16 height 6
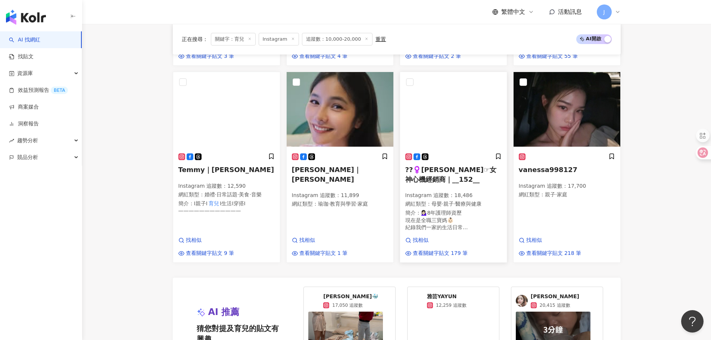
scroll to position [819, 0]
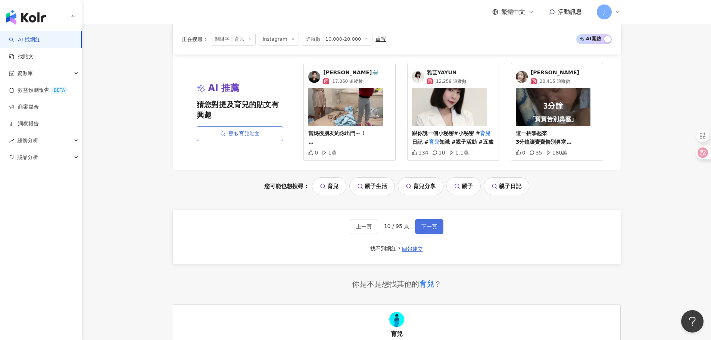
click at [426, 225] on span "下一頁" at bounding box center [429, 227] width 16 height 6
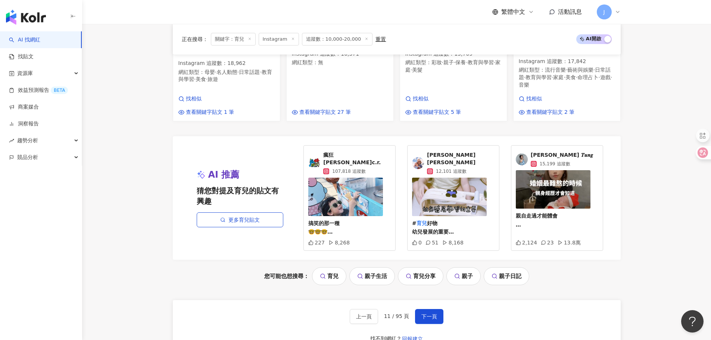
scroll to position [747, 0]
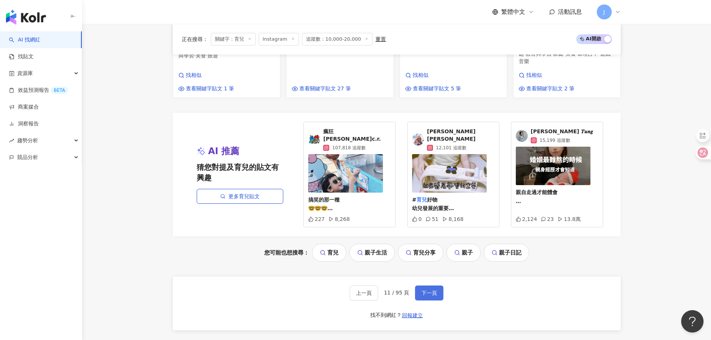
click at [428, 287] on button "下一頁" at bounding box center [429, 293] width 28 height 15
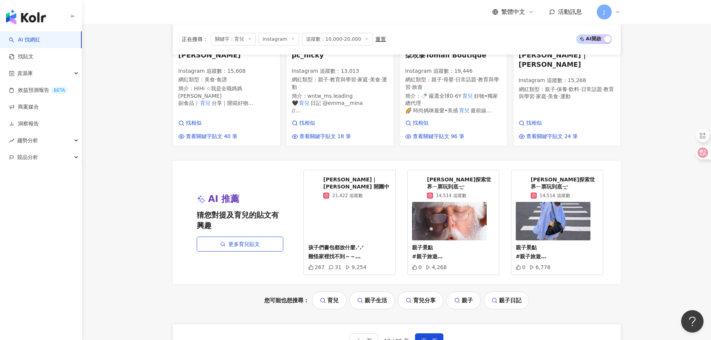
scroll to position [800, 0]
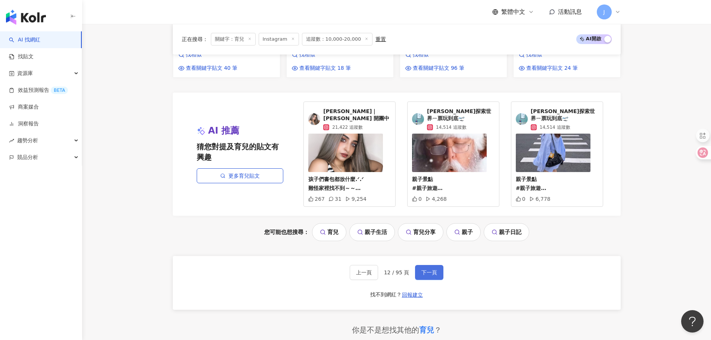
click at [428, 265] on button "下一頁" at bounding box center [429, 272] width 28 height 15
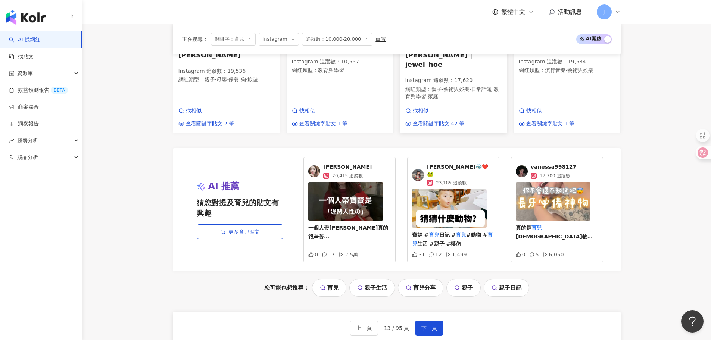
scroll to position [782, 0]
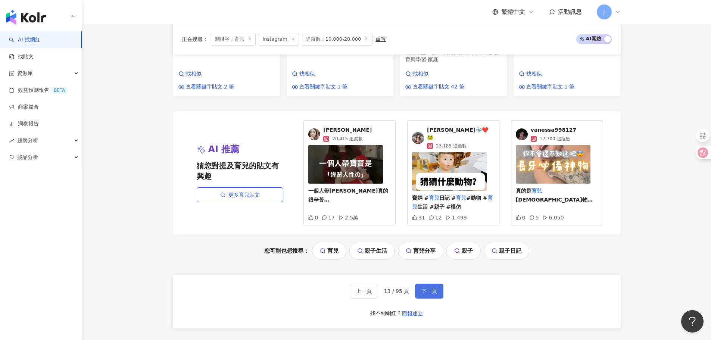
click at [429, 288] on span "下一頁" at bounding box center [429, 291] width 16 height 6
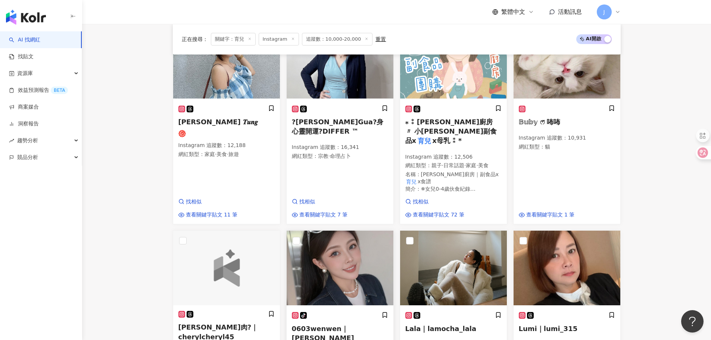
scroll to position [615, 0]
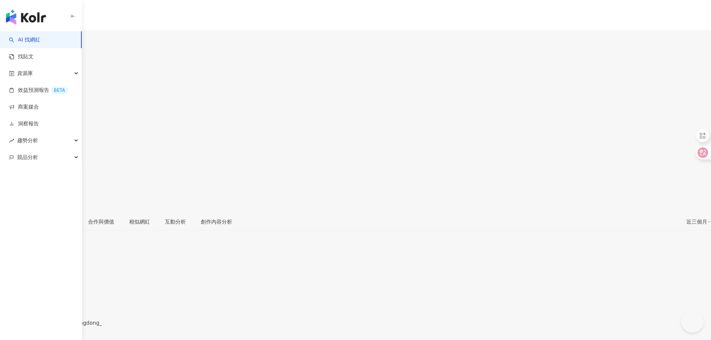
drag, startPoint x: 244, startPoint y: 237, endPoint x: 204, endPoint y: 68, distance: 174.5
click at [66, 326] on div "[URL][DOMAIN_NAME]" at bounding box center [36, 329] width 58 height 6
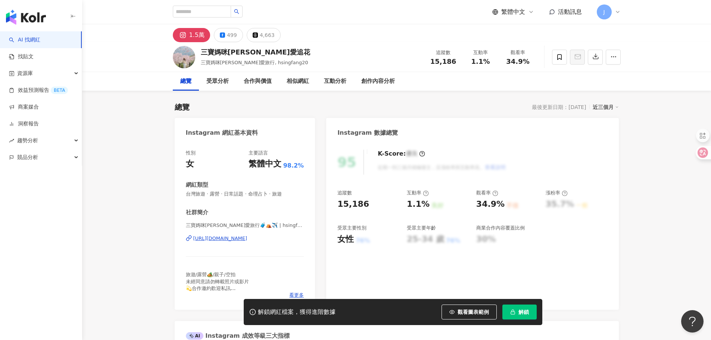
drag, startPoint x: 256, startPoint y: 174, endPoint x: 258, endPoint y: 238, distance: 63.5
click at [248, 238] on div "[URL][DOMAIN_NAME]" at bounding box center [220, 238] width 54 height 7
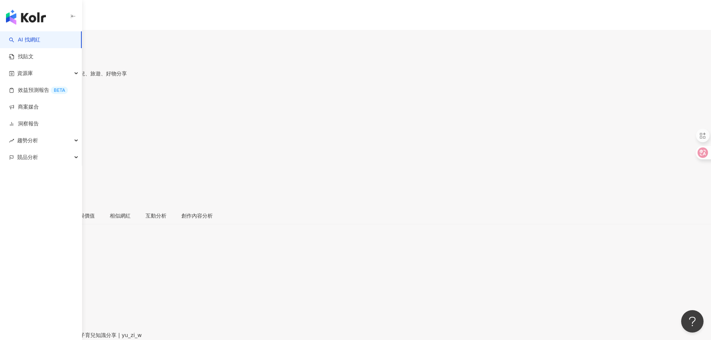
drag, startPoint x: 267, startPoint y: 239, endPoint x: 151, endPoint y: 31, distance: 238.1
click at [66, 339] on div "[URL][DOMAIN_NAME]" at bounding box center [36, 342] width 58 height 6
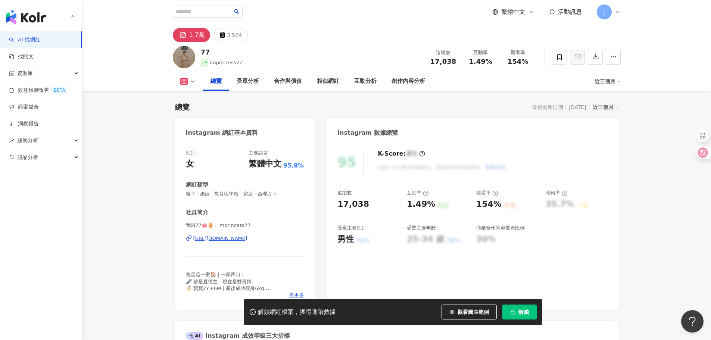
drag, startPoint x: 252, startPoint y: 239, endPoint x: 256, endPoint y: 239, distance: 4.1
click at [248, 239] on div "https://www.instagram.com/imprincess77/" at bounding box center [220, 238] width 54 height 7
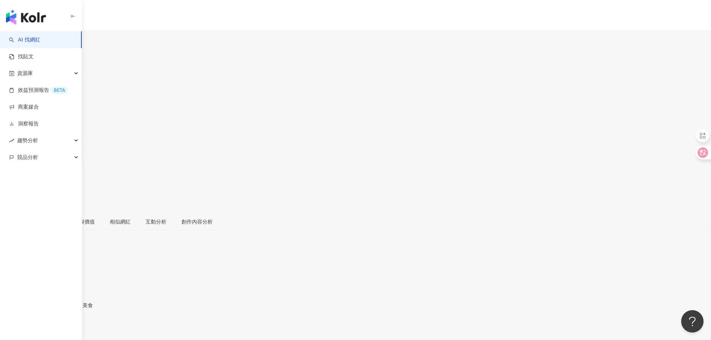
click at [66, 326] on div "https://www.instagram.com/zzzzzzzzzoeyy/" at bounding box center [36, 329] width 58 height 6
click at [66, 320] on div "[URL][DOMAIN_NAME]" at bounding box center [36, 323] width 58 height 6
